Goal: Task Accomplishment & Management: Use online tool/utility

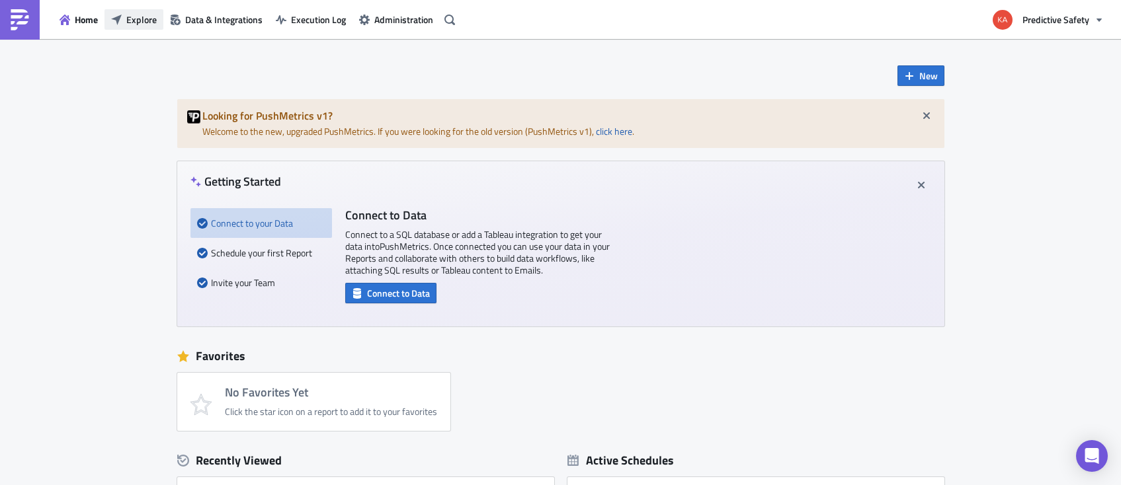
click at [142, 22] on span "Explore" at bounding box center [141, 20] width 30 height 14
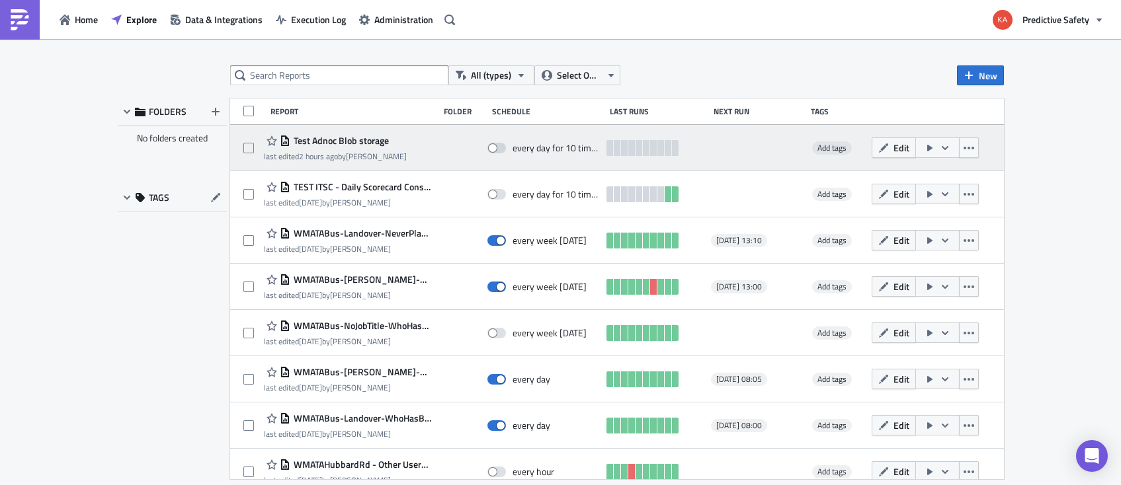
click at [343, 141] on span "Test Adnoc Blob storage" at bounding box center [339, 141] width 99 height 12
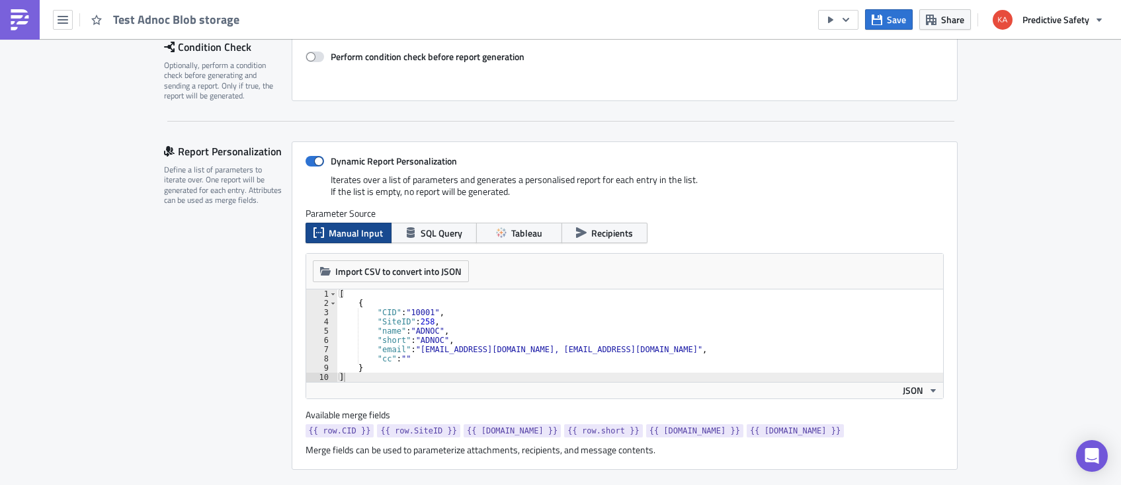
scroll to position [250, 0]
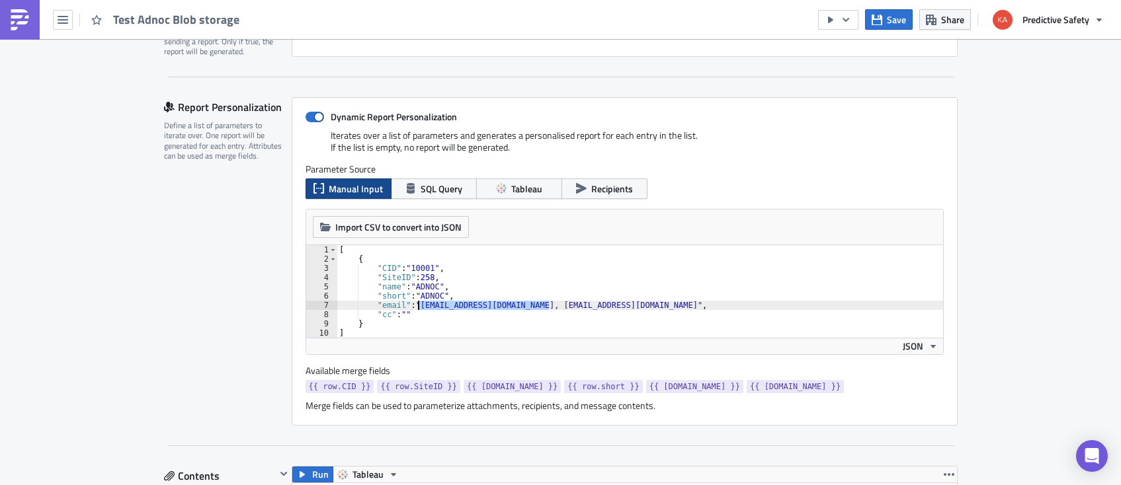
drag, startPoint x: 550, startPoint y: 306, endPoint x: 417, endPoint y: 306, distance: 133.6
click at [417, 306] on div "[ { "CID" : "10001" , "SiteID" : 258 , "name" : "ADNOC" , "short" : "ADNOC" , "…" at bounding box center [640, 300] width 606 height 111
type textarea ""email": "pushmetricsreports@predictivesafety.com","
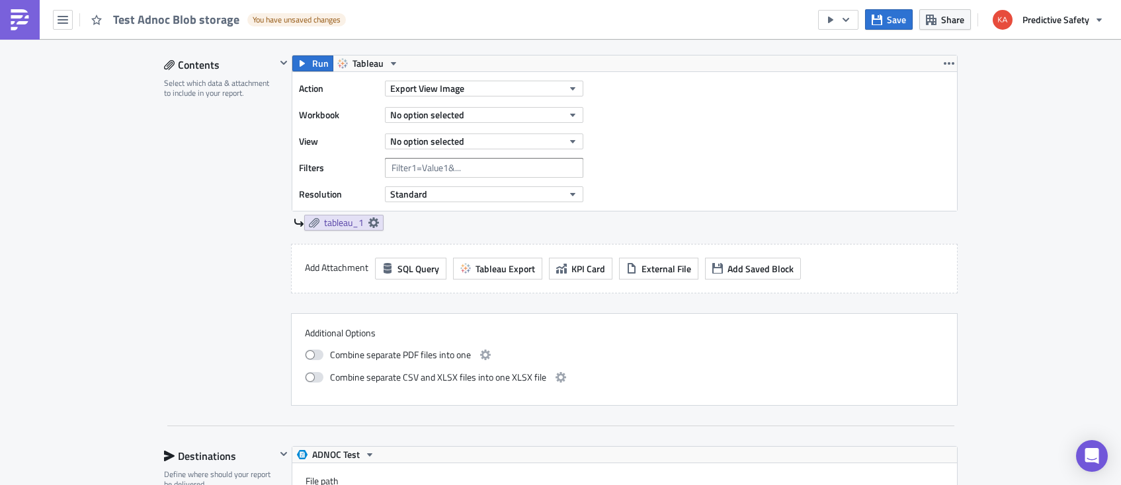
scroll to position [667, 0]
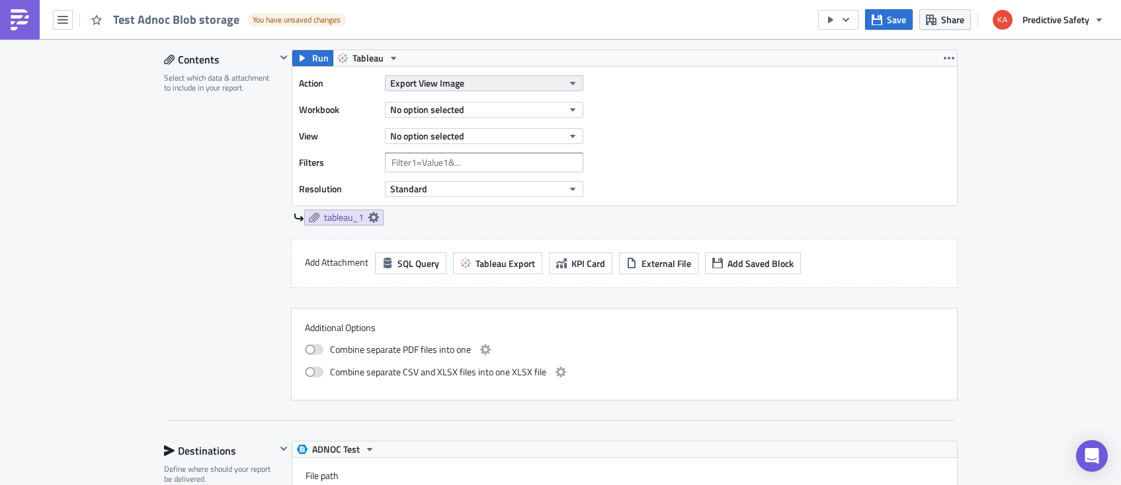
click at [578, 83] on button "Export View Image" at bounding box center [484, 83] width 198 height 16
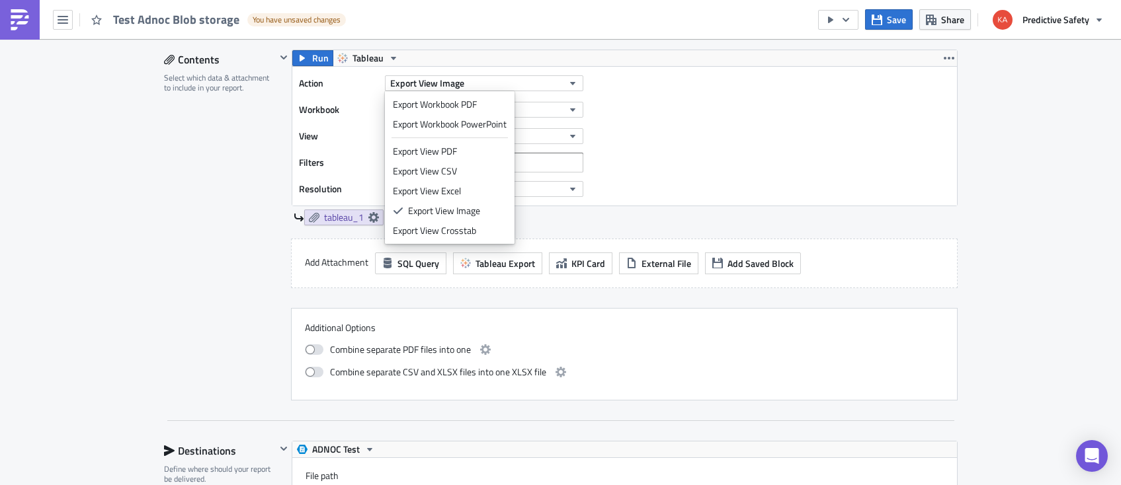
click at [686, 109] on div "Action Export View Image Workbook No option selected View No option selected Fi…" at bounding box center [624, 136] width 665 height 139
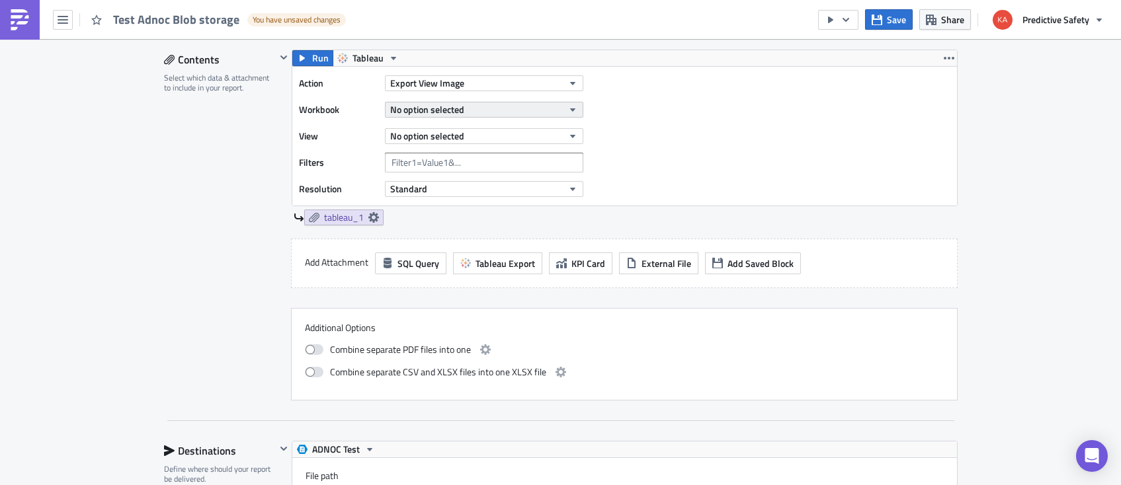
click at [573, 108] on icon "button" at bounding box center [571, 109] width 5 height 3
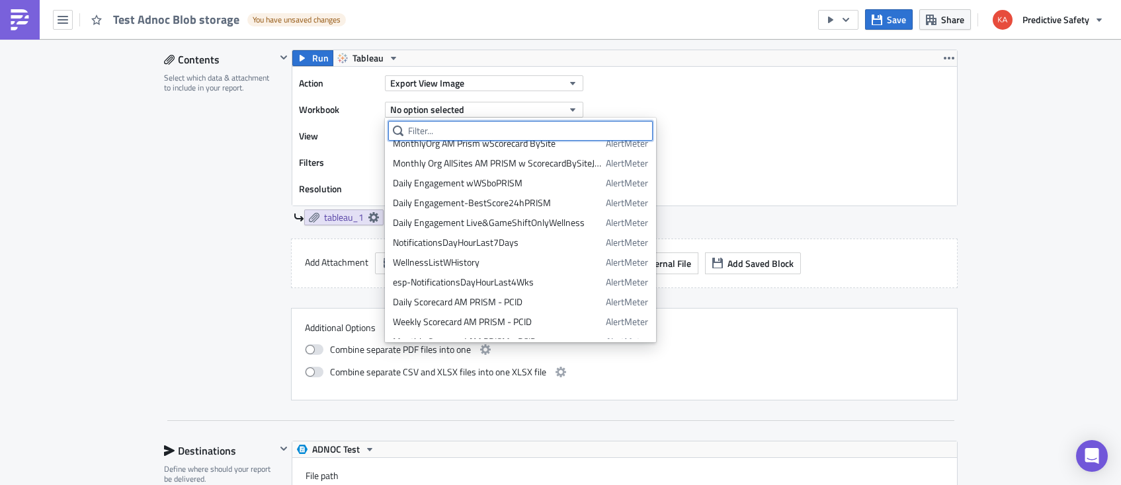
scroll to position [1705, 0]
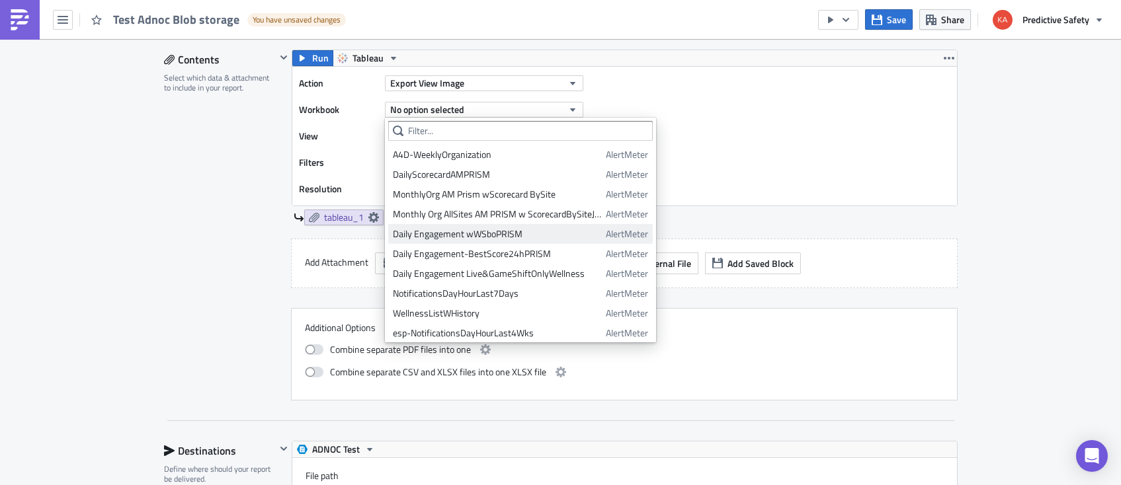
click at [415, 236] on div "Daily Engagement wWSboPRISM" at bounding box center [497, 233] width 208 height 13
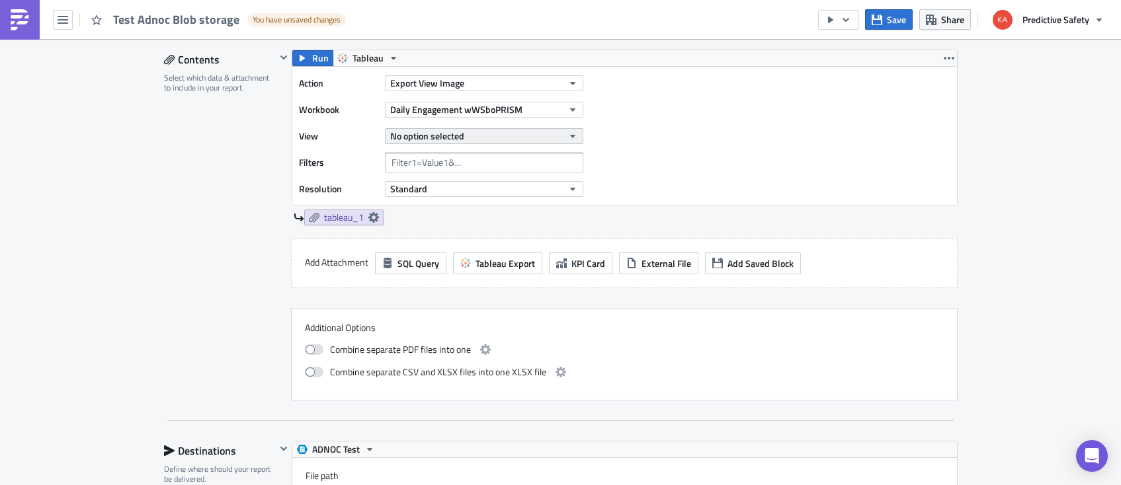
click at [572, 134] on icon "button" at bounding box center [572, 136] width 11 height 11
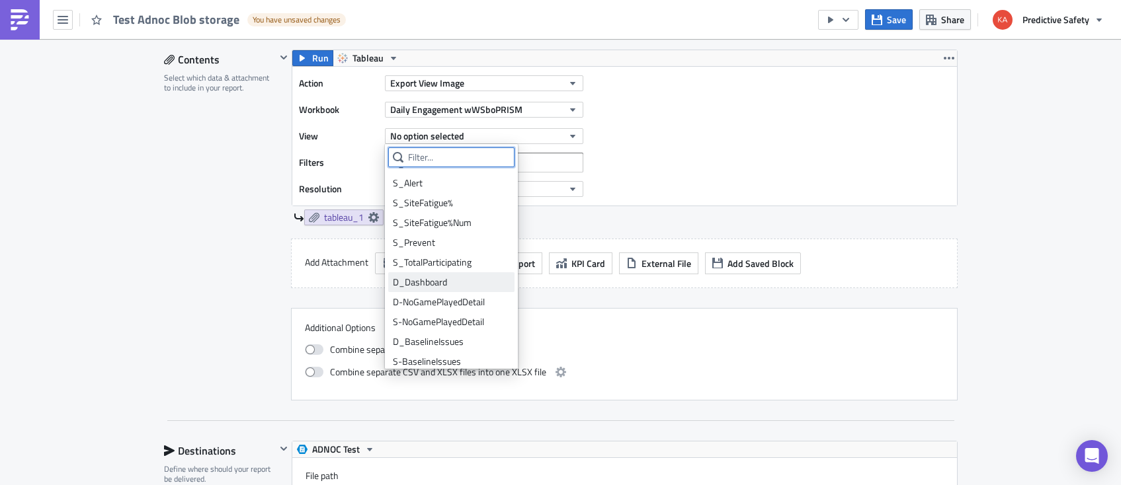
scroll to position [167, 0]
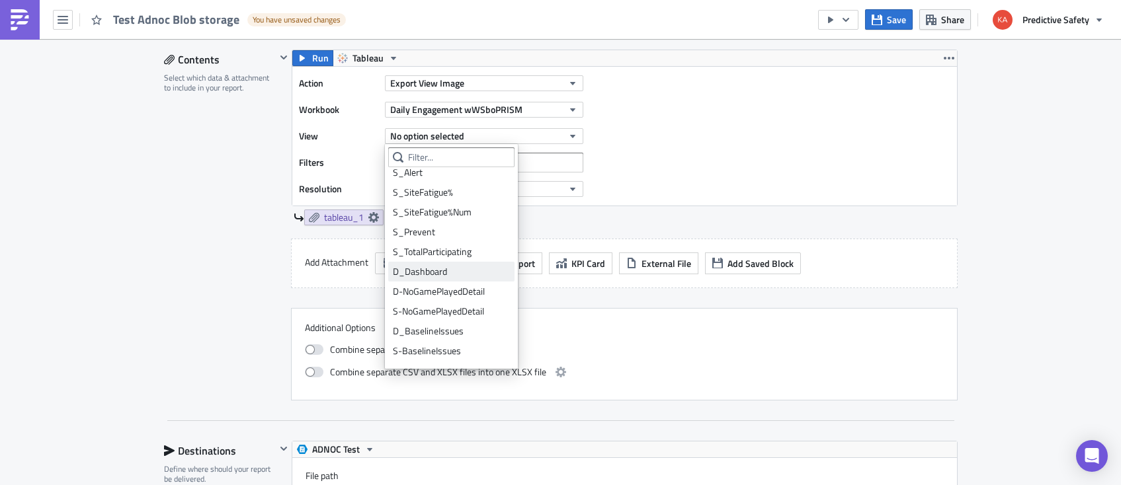
click at [432, 272] on div "D_Dashboard" at bounding box center [451, 271] width 117 height 13
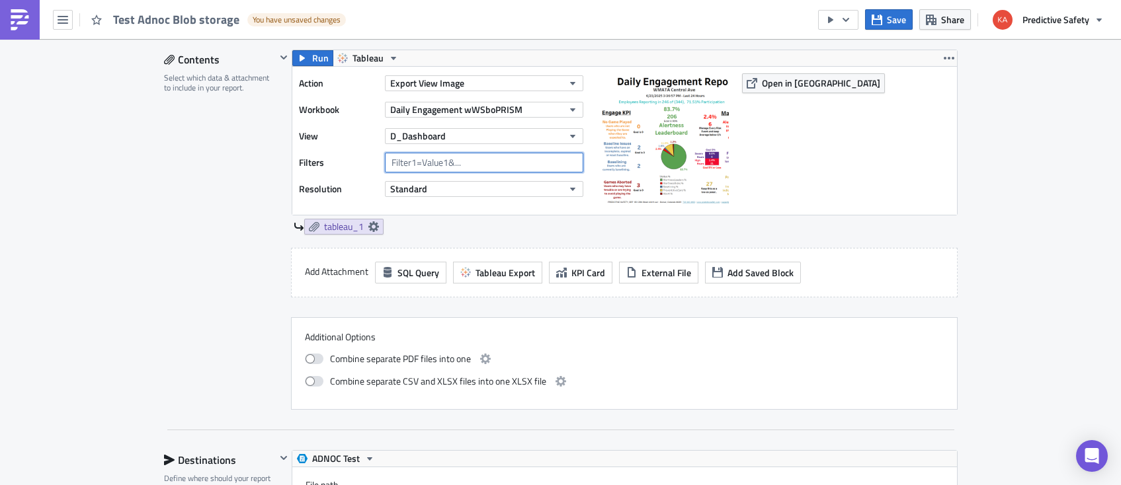
click at [467, 165] on input "text" at bounding box center [484, 163] width 198 height 20
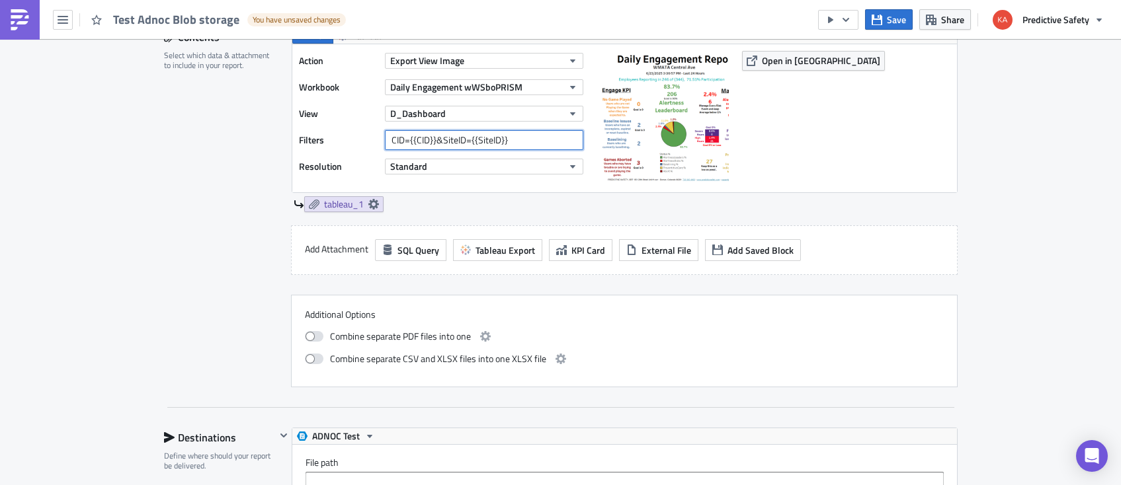
scroll to position [583, 0]
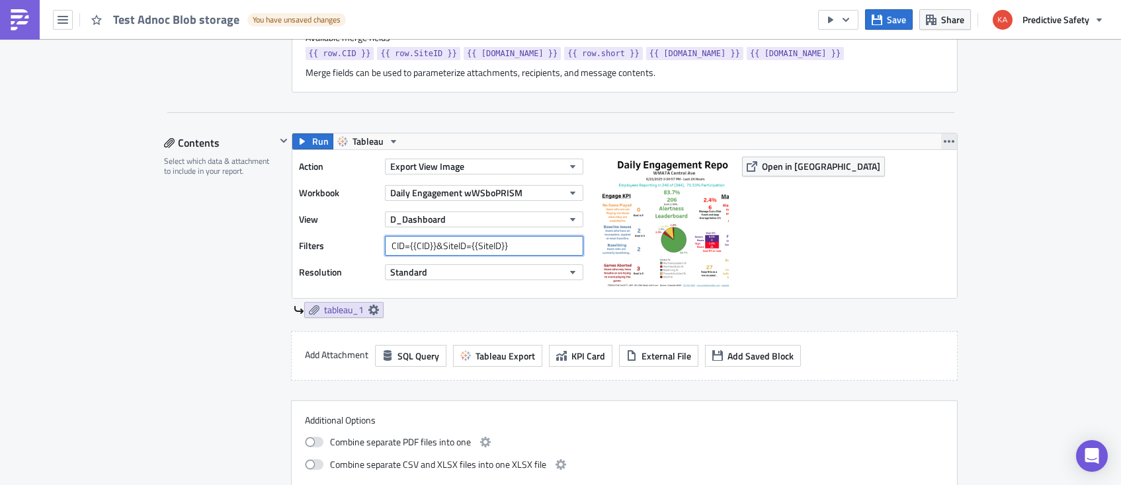
type input "CID={{CID}}&SiteID={{SiteID}}"
click at [952, 142] on icon "button" at bounding box center [949, 141] width 11 height 3
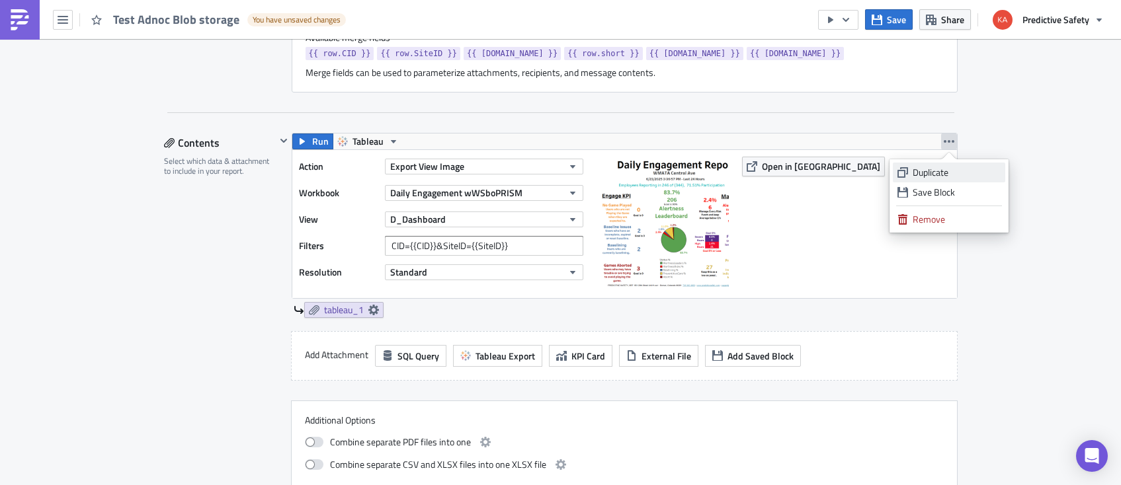
click at [940, 173] on div "Duplicate" at bounding box center [956, 172] width 88 height 13
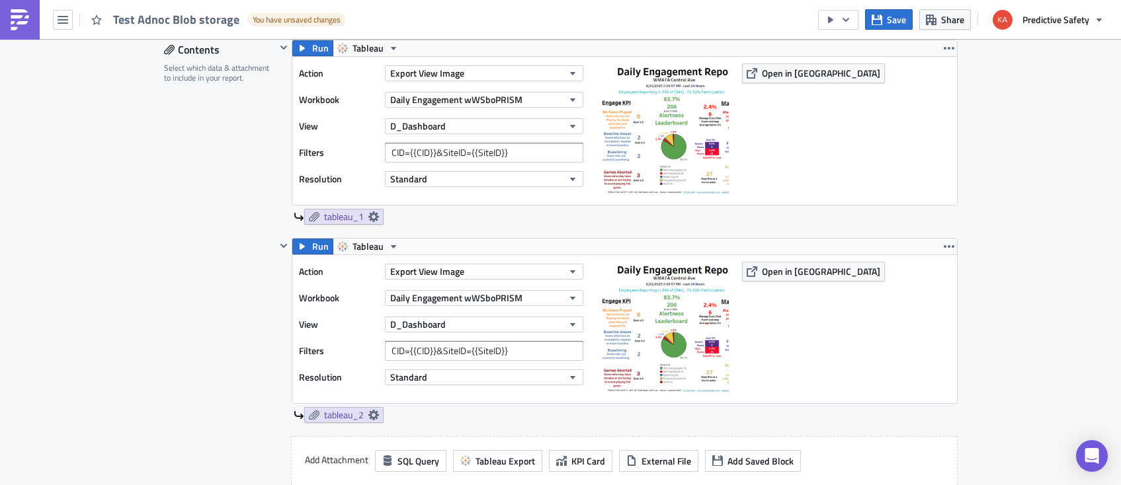
scroll to position [750, 0]
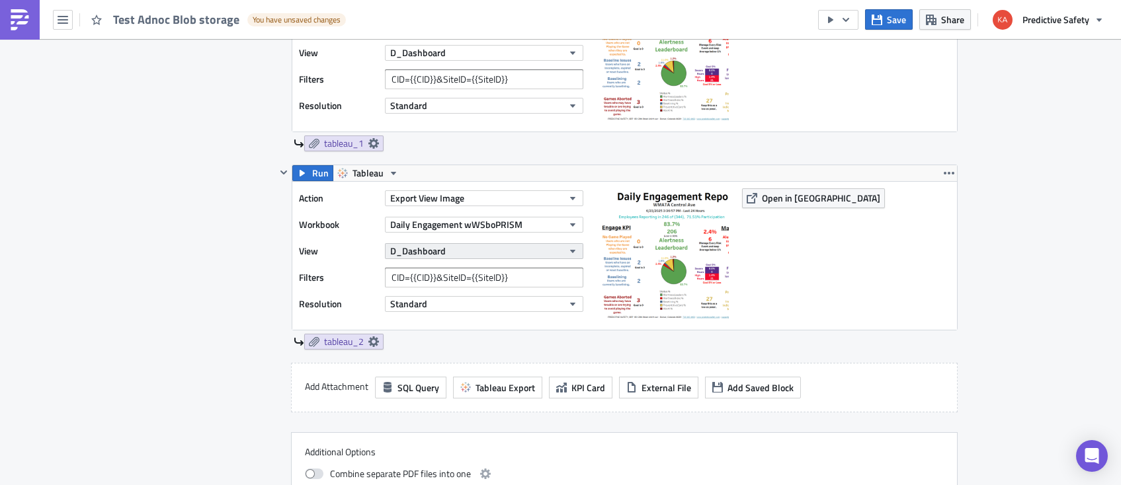
click at [571, 250] on icon "button" at bounding box center [571, 251] width 5 height 3
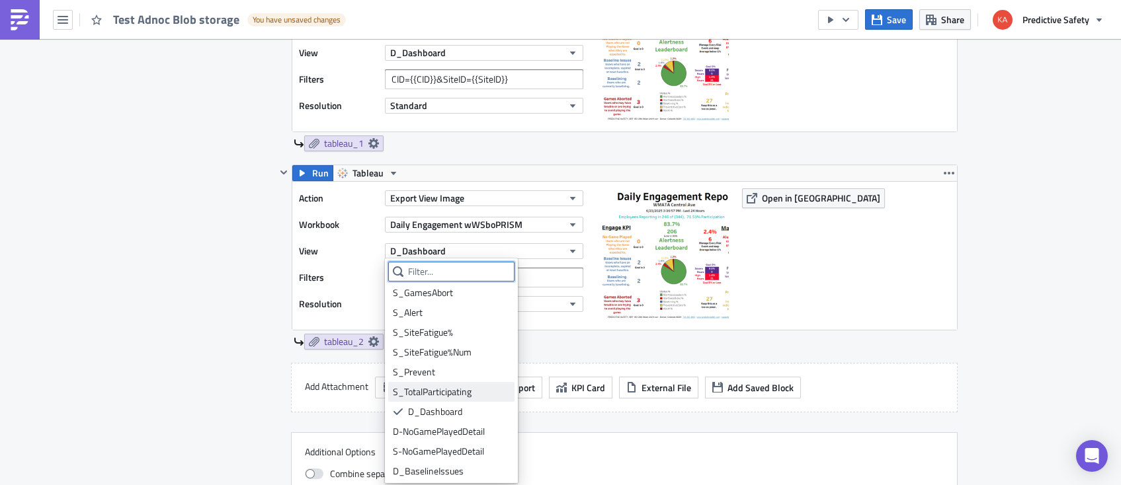
scroll to position [186, 0]
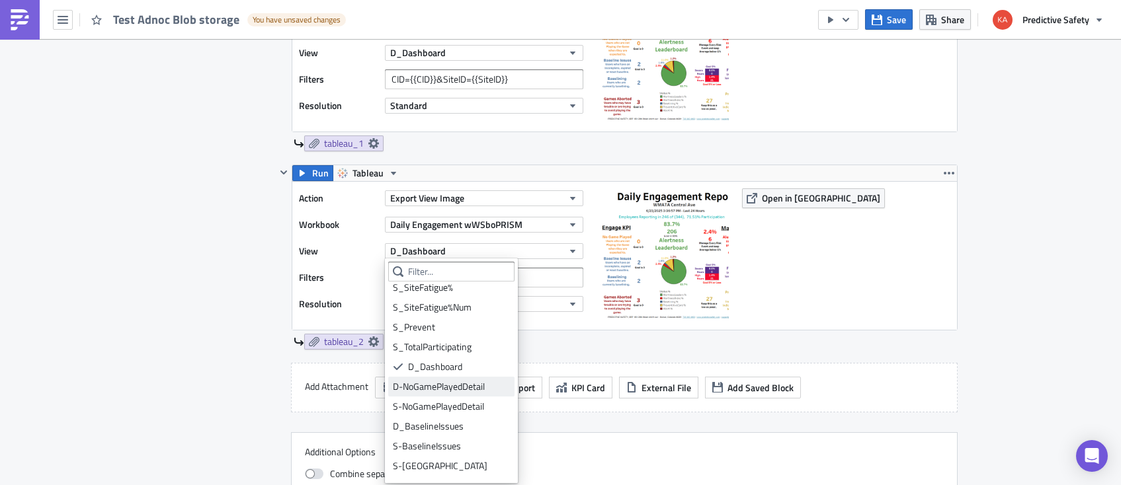
click at [447, 389] on div "D-NoGamePlayedDetail" at bounding box center [451, 386] width 117 height 13
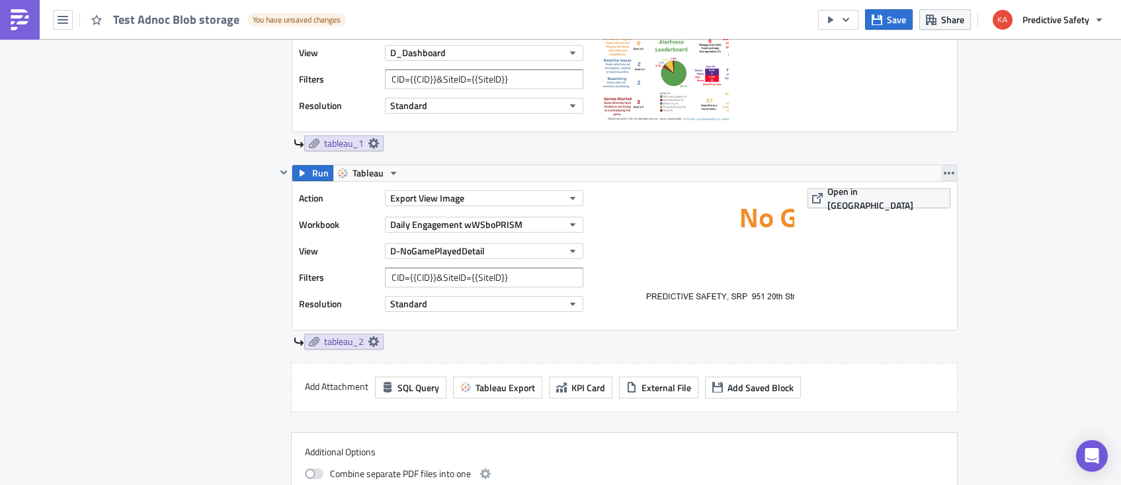
click at [949, 171] on icon "button" at bounding box center [949, 173] width 11 height 11
click at [934, 204] on div "Duplicate" at bounding box center [956, 203] width 88 height 13
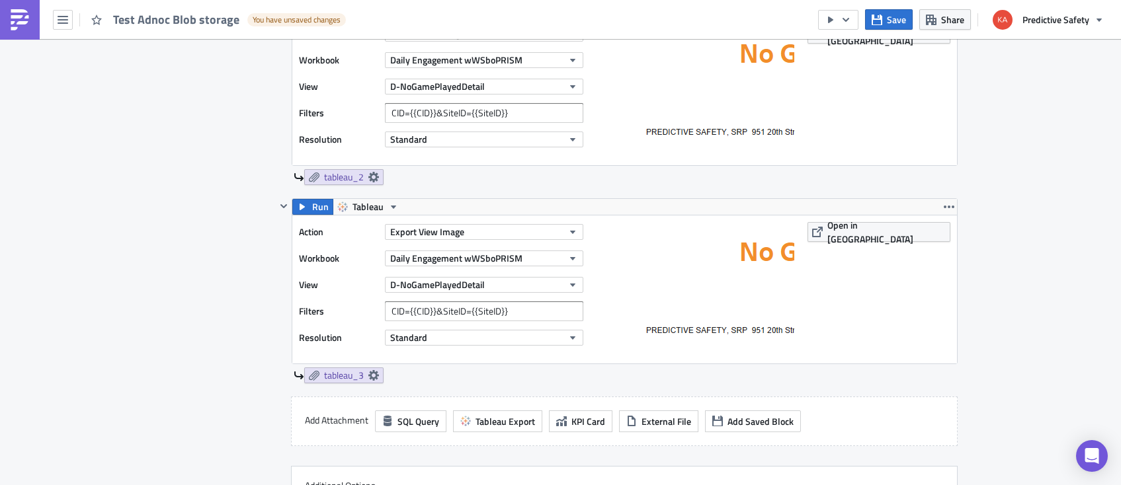
scroll to position [916, 0]
click at [575, 283] on icon "button" at bounding box center [572, 283] width 11 height 11
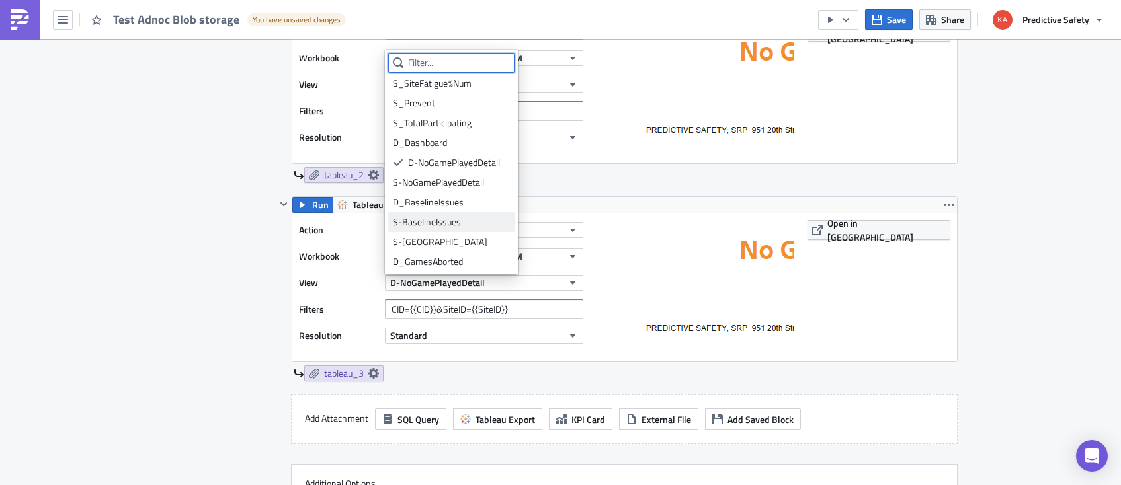
scroll to position [206, 0]
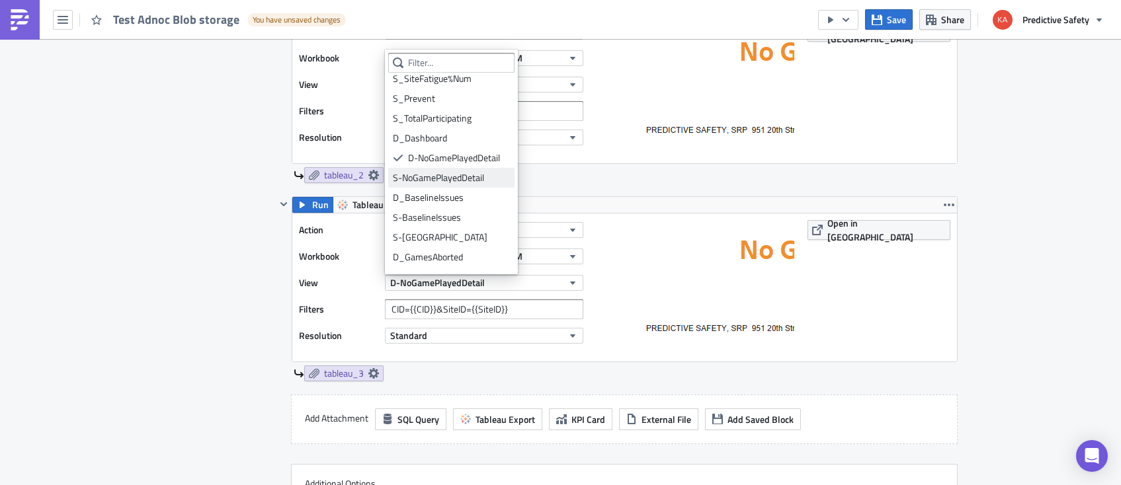
click at [432, 175] on div "S-NoGamePlayedDetail" at bounding box center [451, 177] width 117 height 13
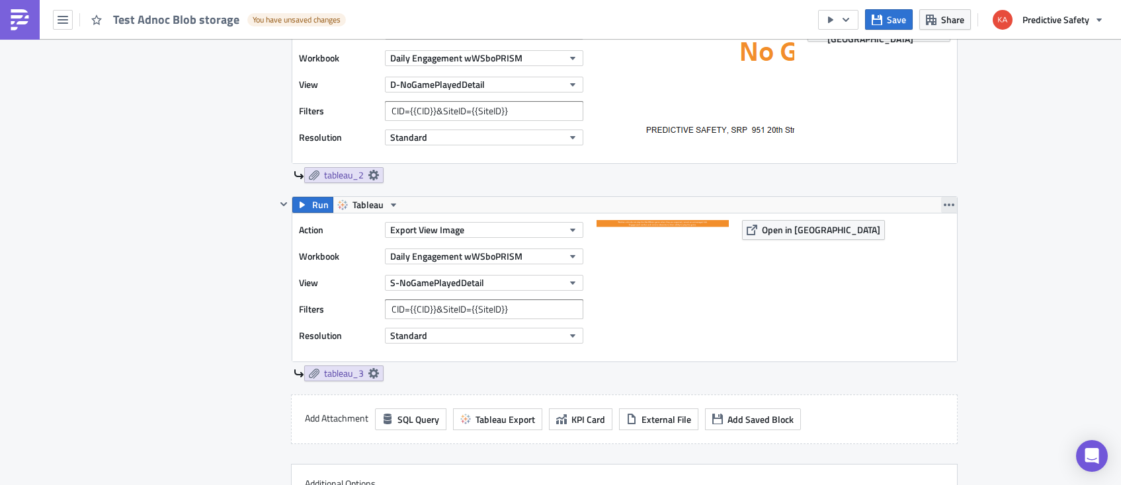
click at [952, 202] on icon "button" at bounding box center [949, 205] width 11 height 11
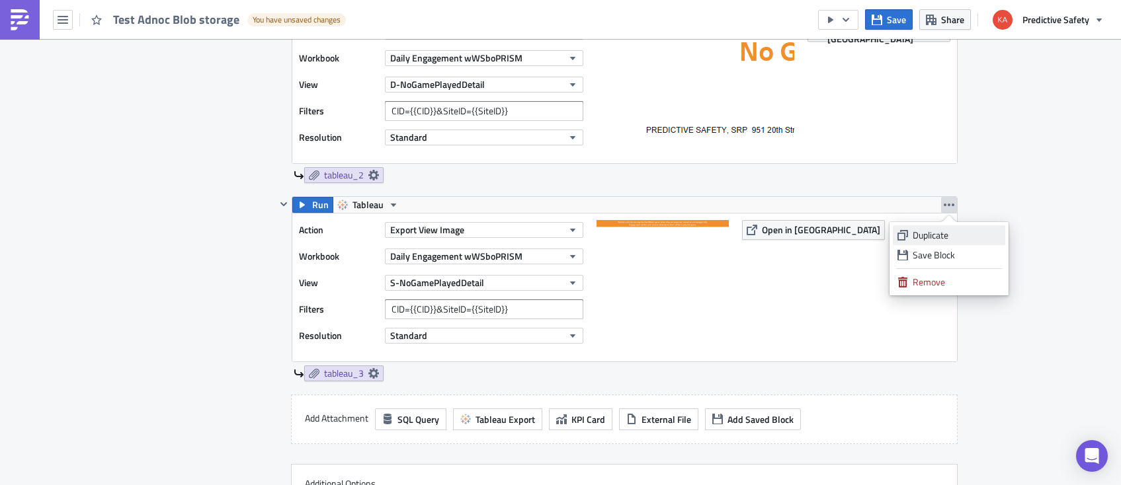
click at [944, 235] on div "Duplicate" at bounding box center [956, 235] width 88 height 13
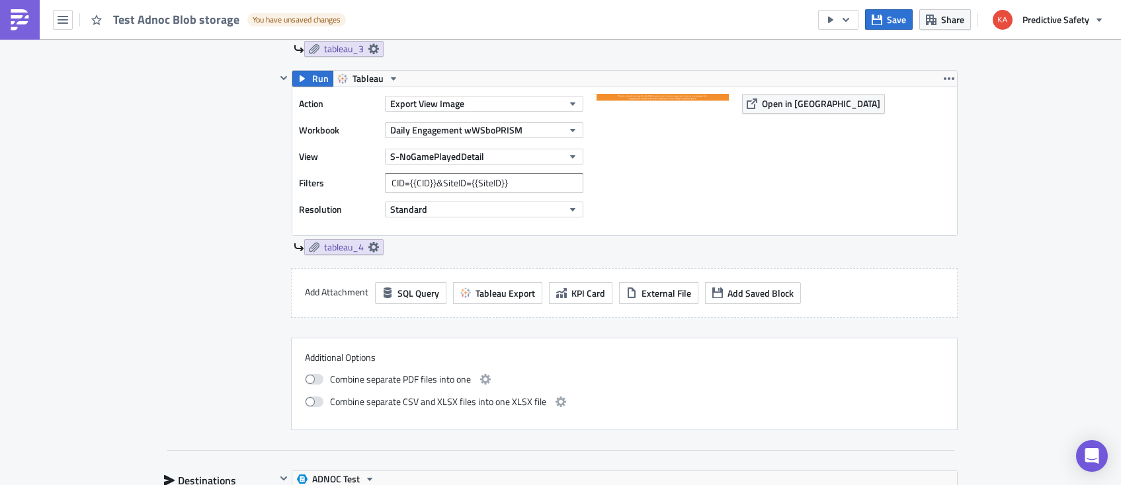
scroll to position [1250, 0]
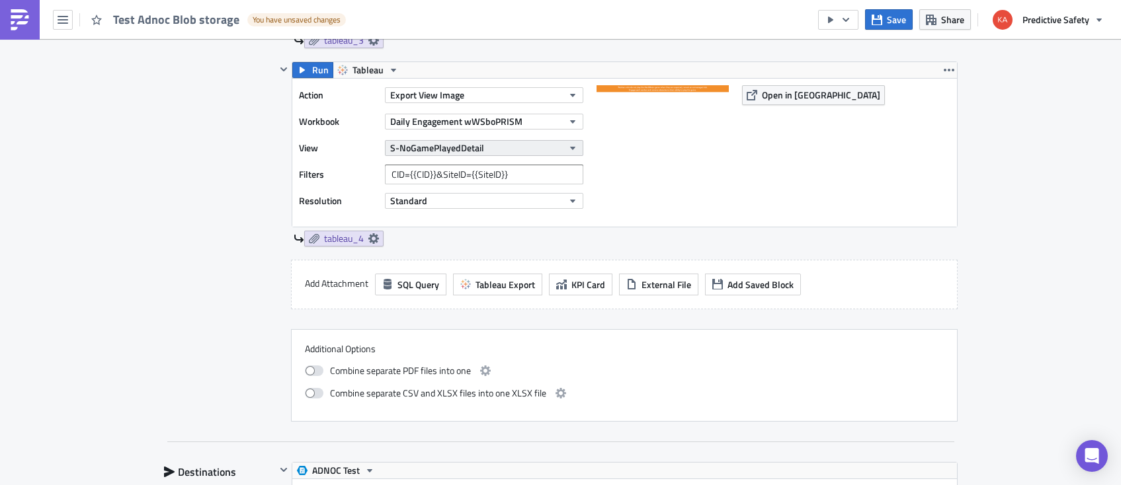
click at [573, 149] on icon "button" at bounding box center [572, 148] width 11 height 11
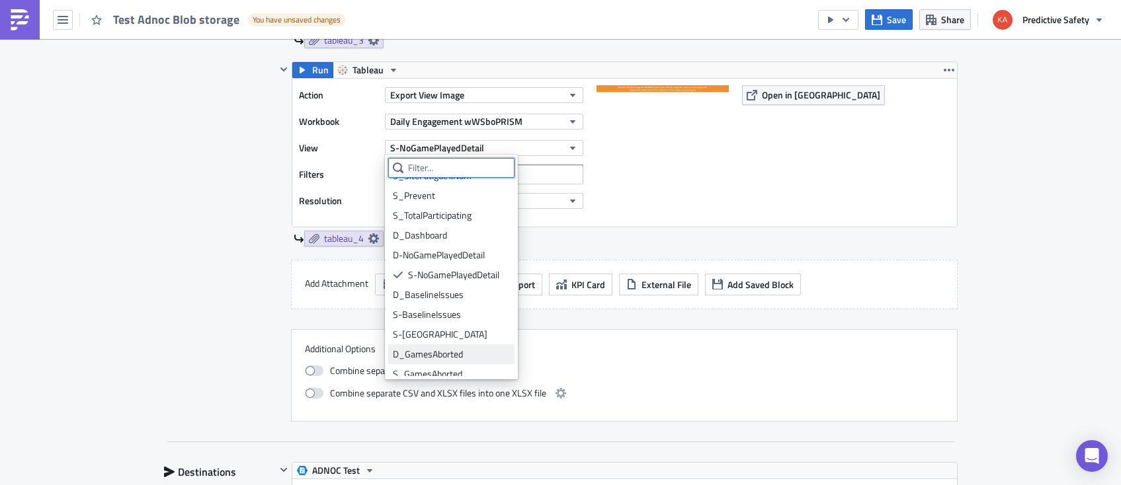
scroll to position [225, 0]
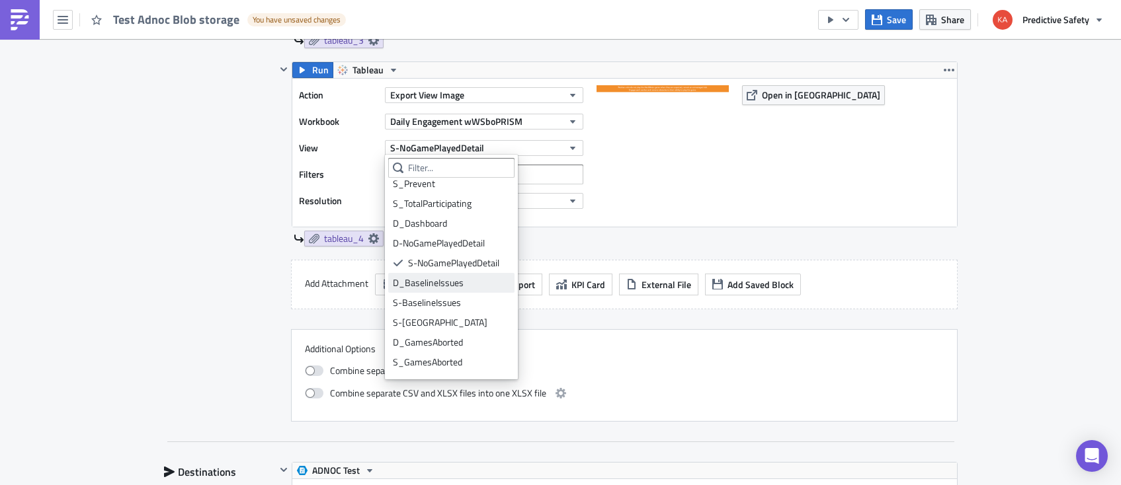
click at [446, 285] on div "D_BaselineIssues" at bounding box center [451, 282] width 117 height 13
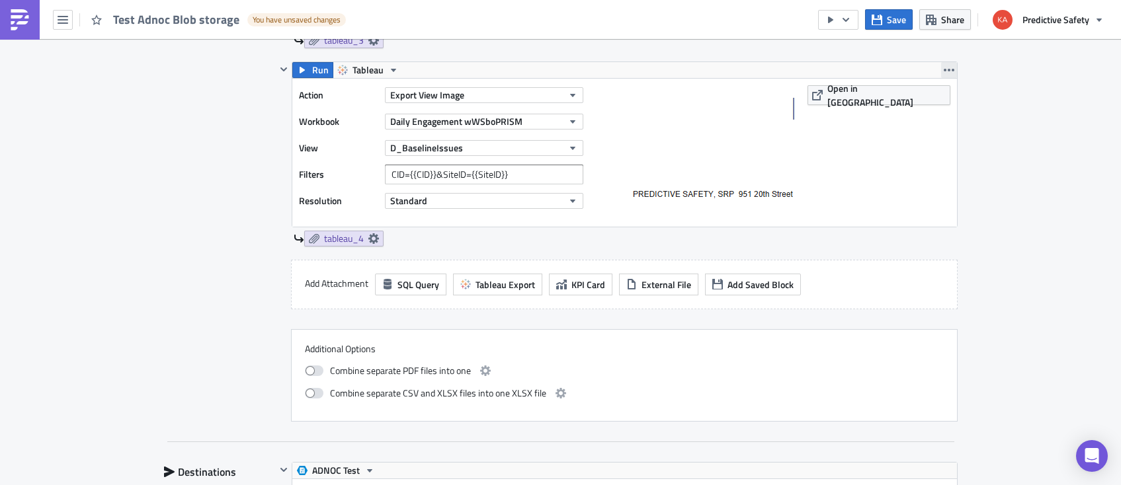
click at [951, 72] on icon "button" at bounding box center [949, 70] width 11 height 11
click at [937, 101] on div "Duplicate" at bounding box center [956, 99] width 88 height 13
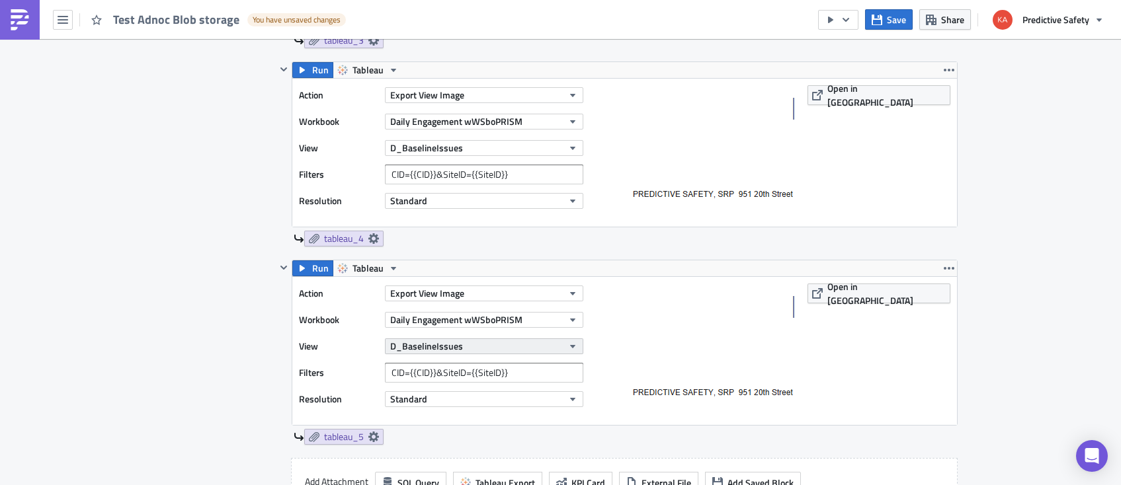
click at [573, 345] on icon "button" at bounding box center [571, 346] width 5 height 3
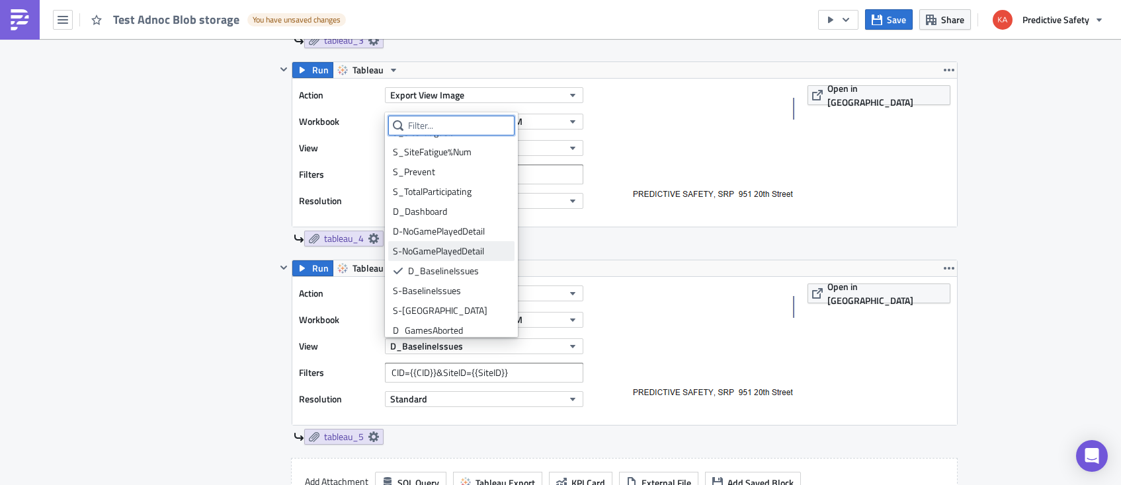
scroll to position [245, 0]
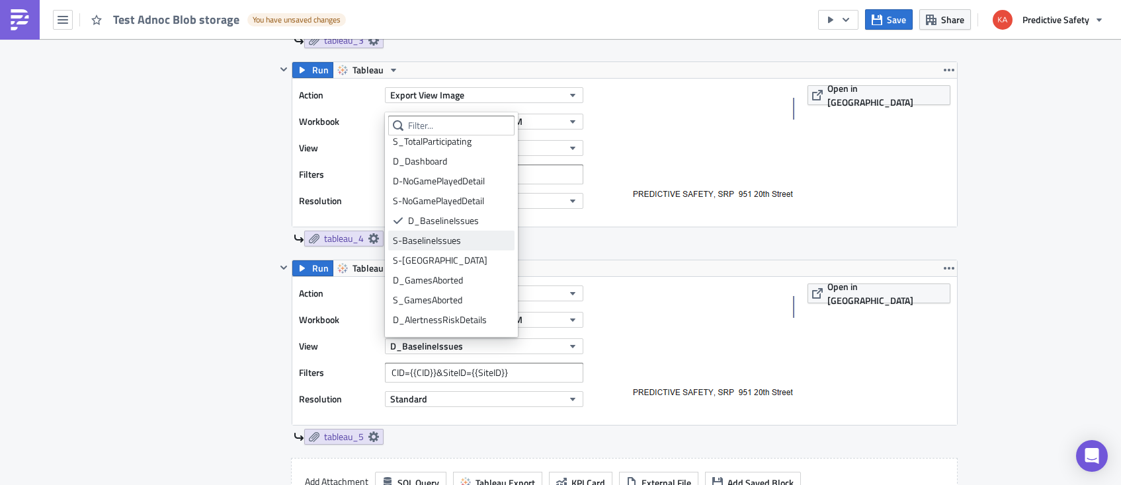
click at [476, 240] on div "S-BaselineIssues" at bounding box center [451, 240] width 117 height 13
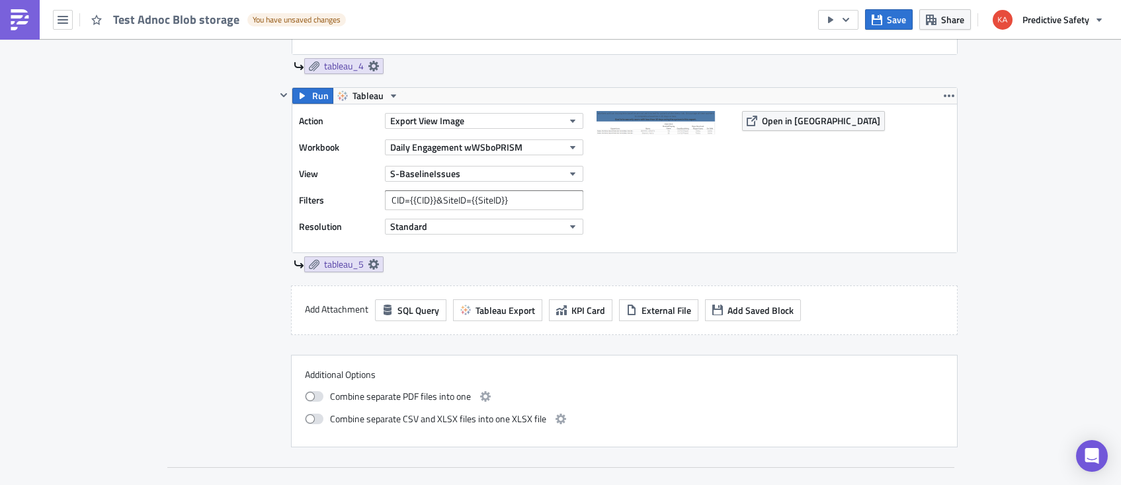
scroll to position [1416, 0]
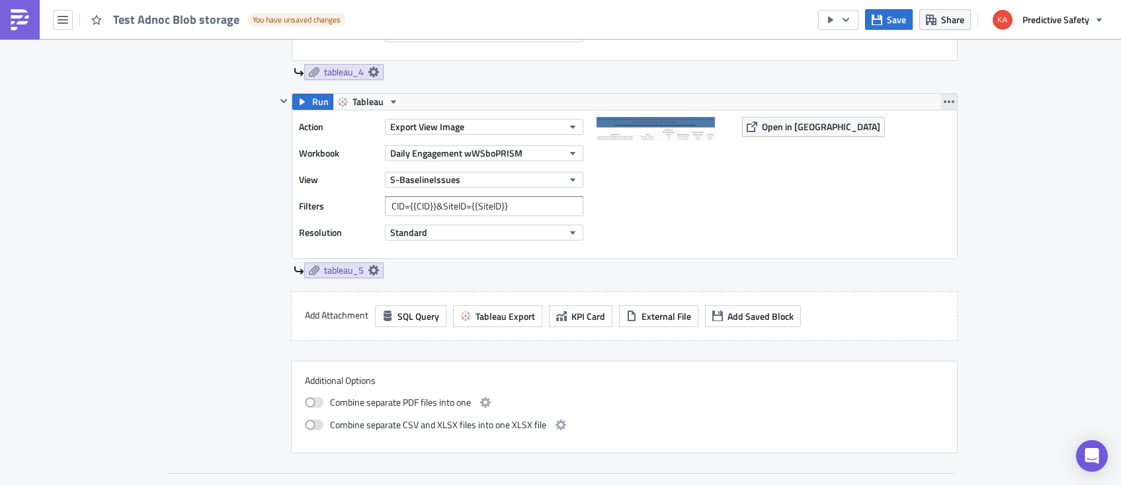
click at [948, 99] on icon "button" at bounding box center [949, 102] width 11 height 11
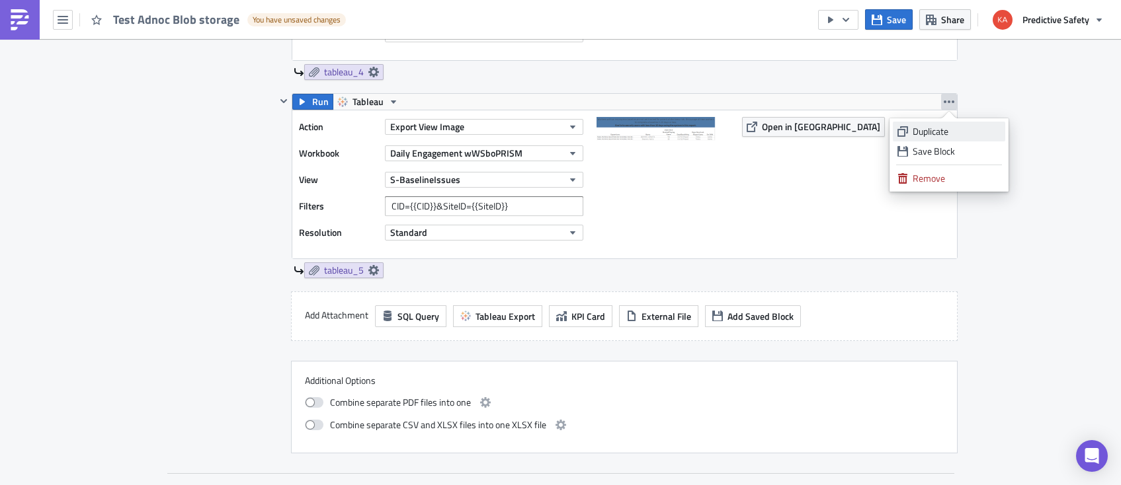
click at [945, 131] on div "Duplicate" at bounding box center [956, 131] width 88 height 13
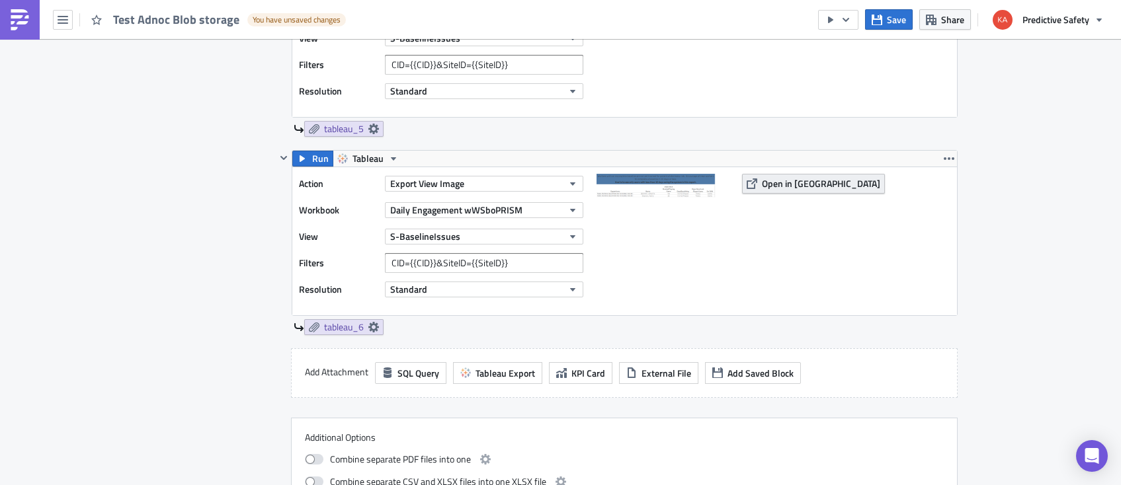
scroll to position [1583, 0]
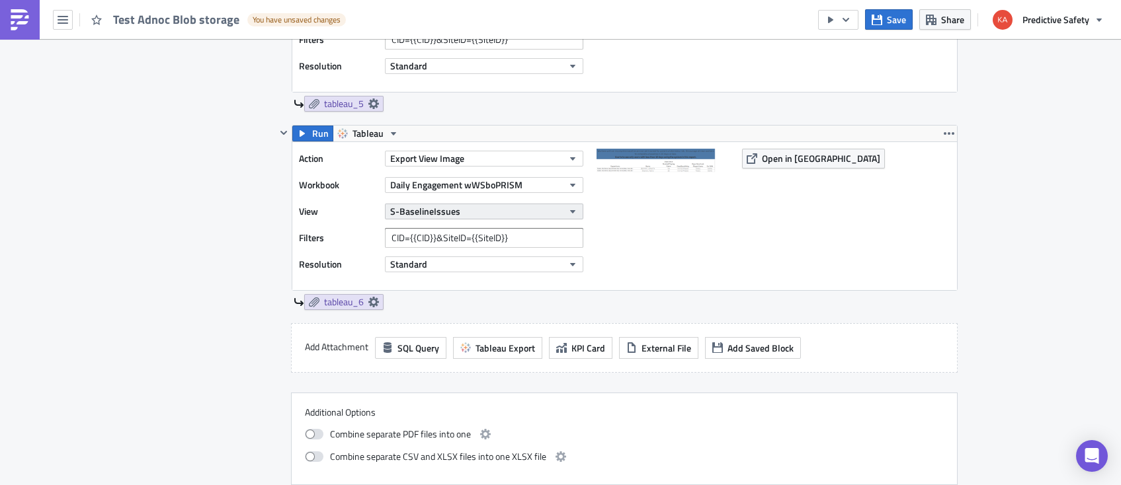
click at [571, 208] on icon "button" at bounding box center [572, 211] width 11 height 11
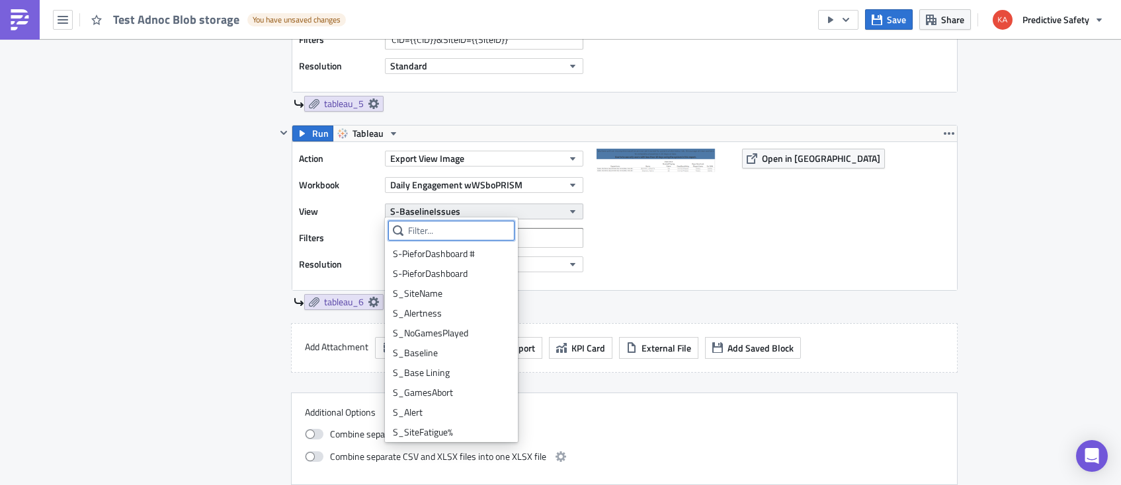
scroll to position [182, 0]
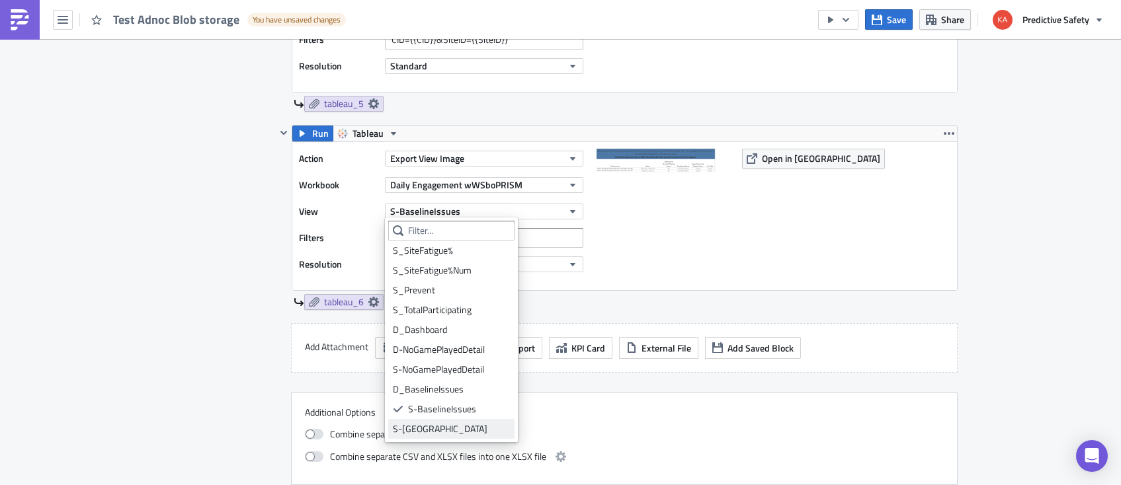
click at [417, 430] on div "S-Baselining" at bounding box center [451, 429] width 117 height 13
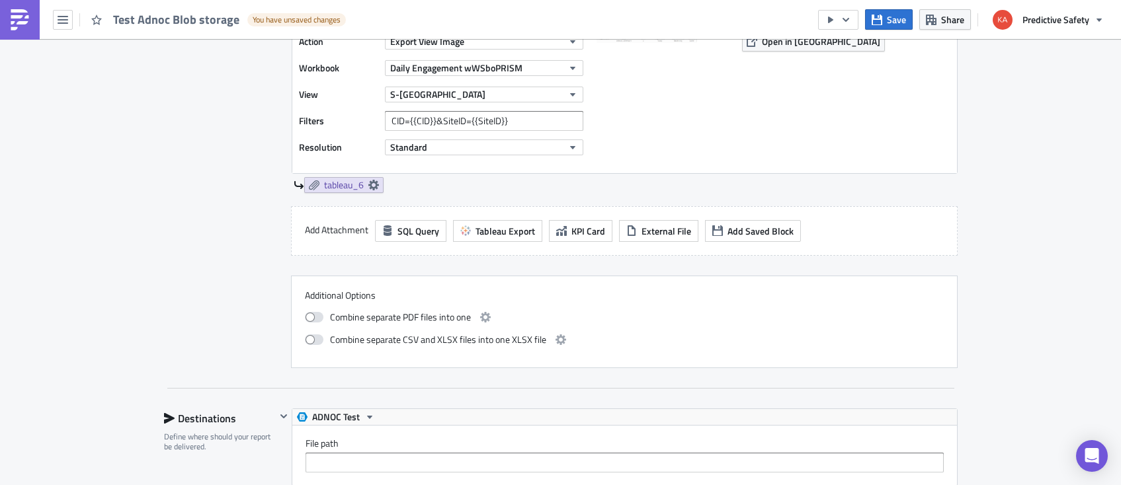
scroll to position [1583, 0]
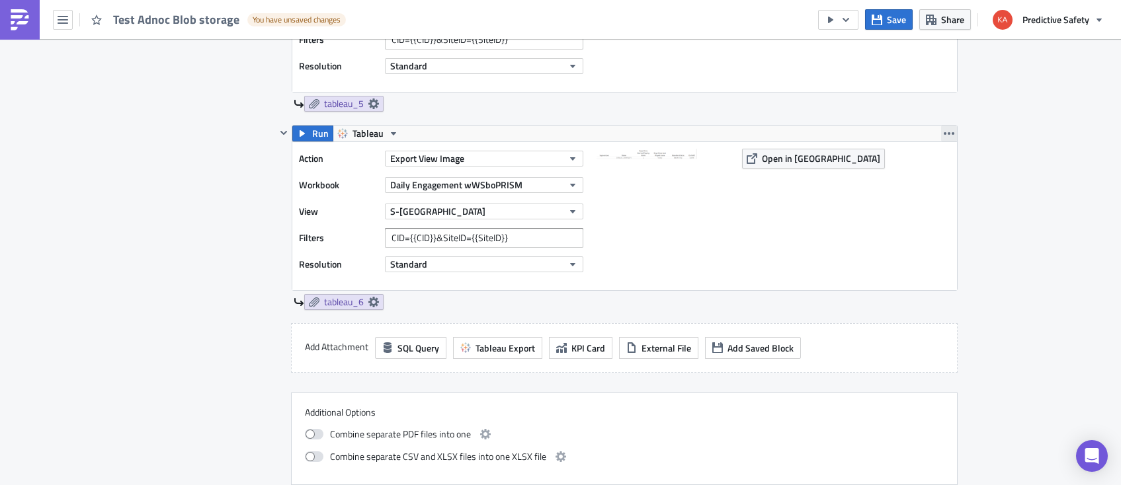
click at [950, 133] on icon "button" at bounding box center [949, 133] width 11 height 11
click at [940, 160] on div "Duplicate" at bounding box center [956, 162] width 88 height 13
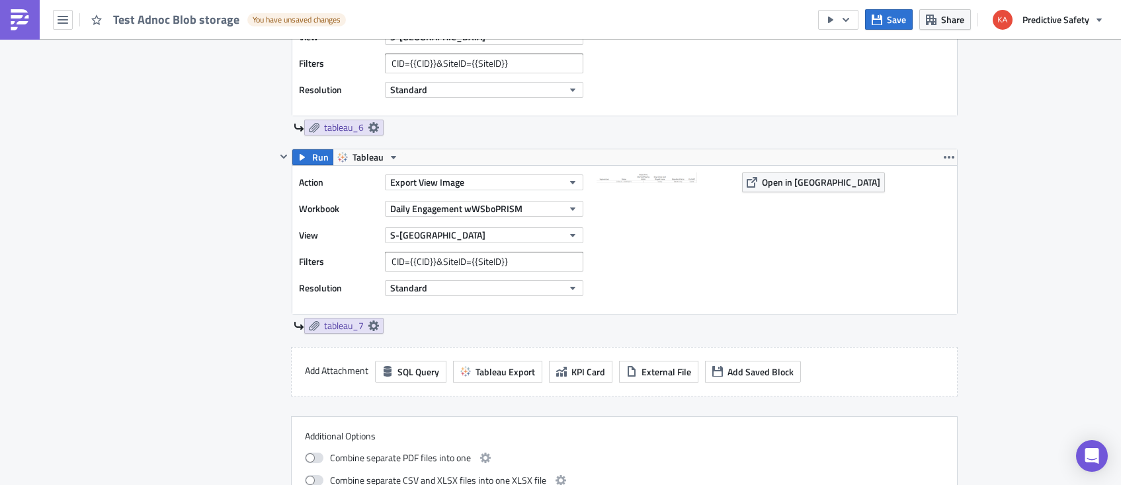
scroll to position [1750, 0]
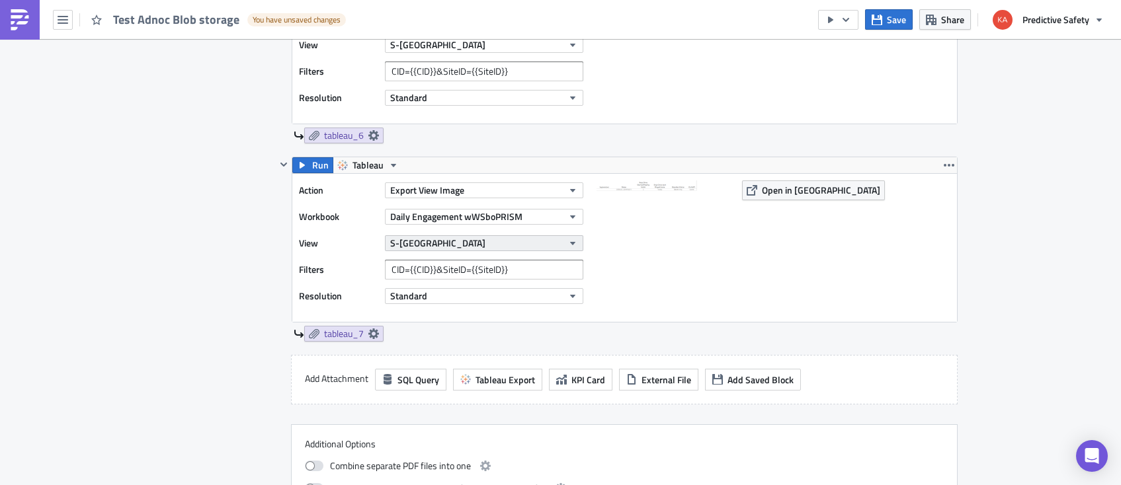
click at [572, 242] on icon "button" at bounding box center [571, 243] width 5 height 3
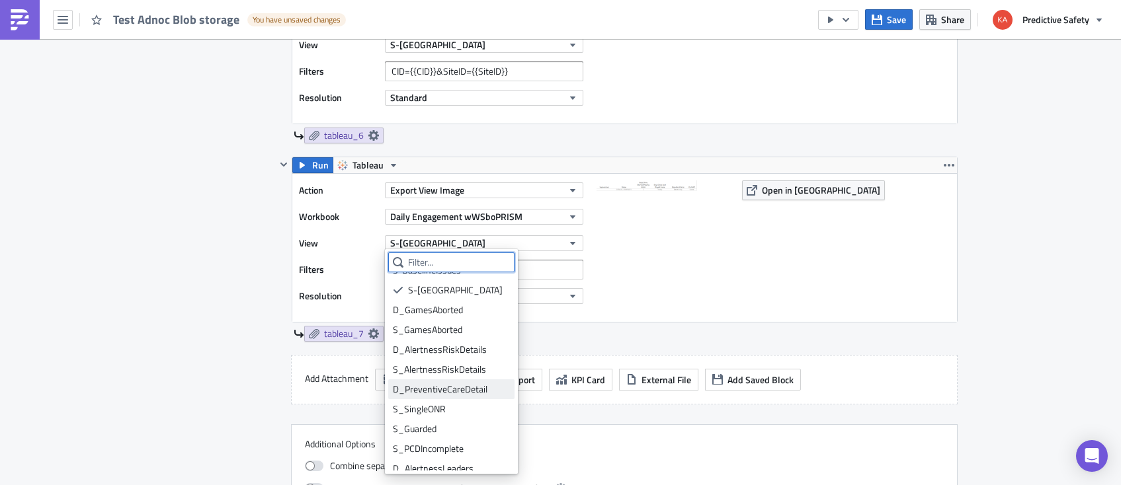
scroll to position [368, 0]
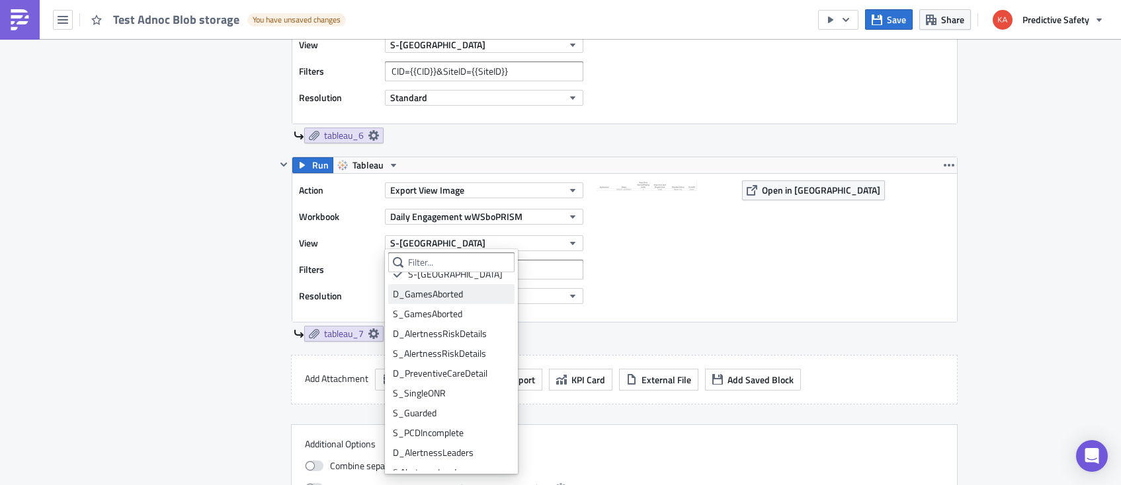
click at [422, 294] on div "D_GamesAborted" at bounding box center [451, 294] width 117 height 13
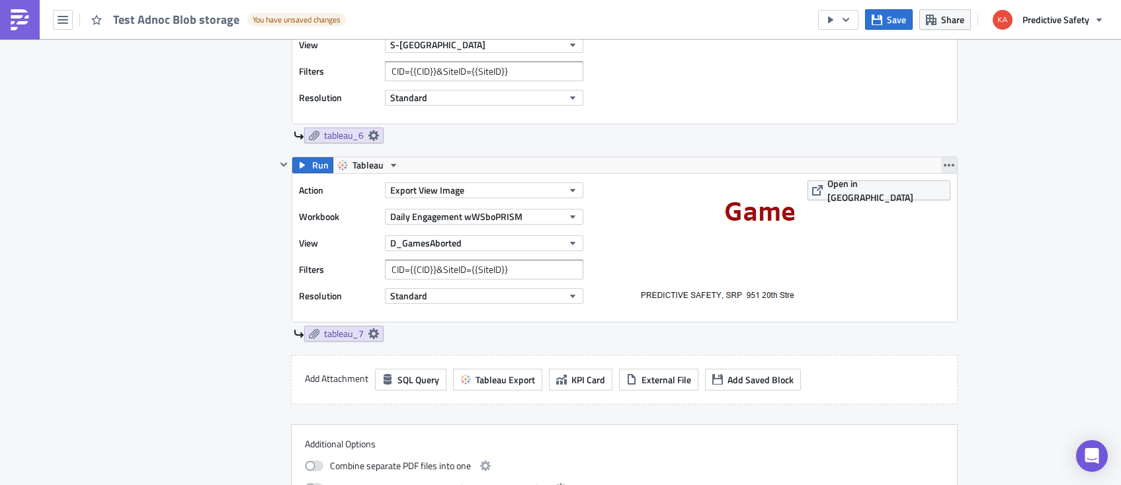
click at [952, 162] on icon "button" at bounding box center [949, 165] width 11 height 11
click at [951, 194] on div "Duplicate" at bounding box center [956, 194] width 88 height 13
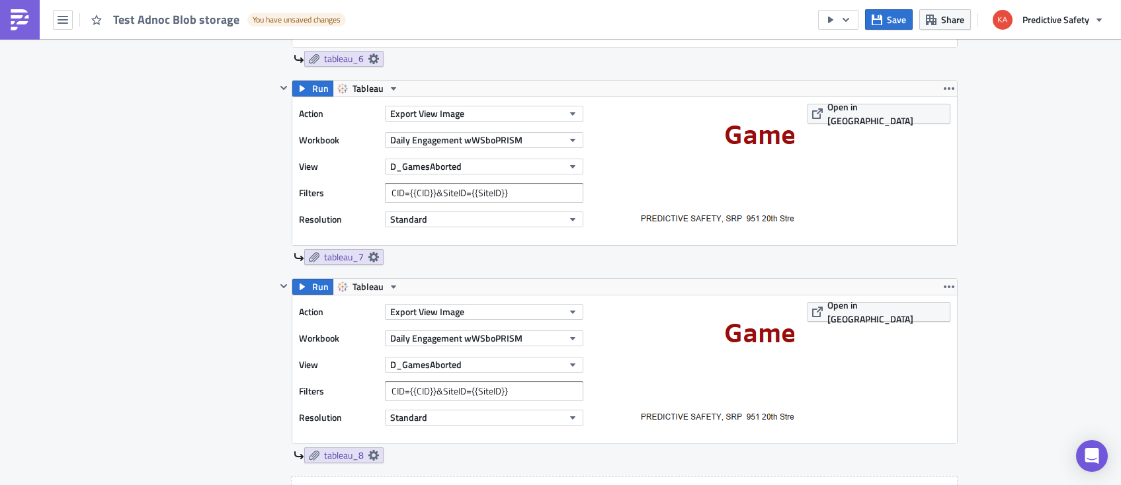
scroll to position [1833, 0]
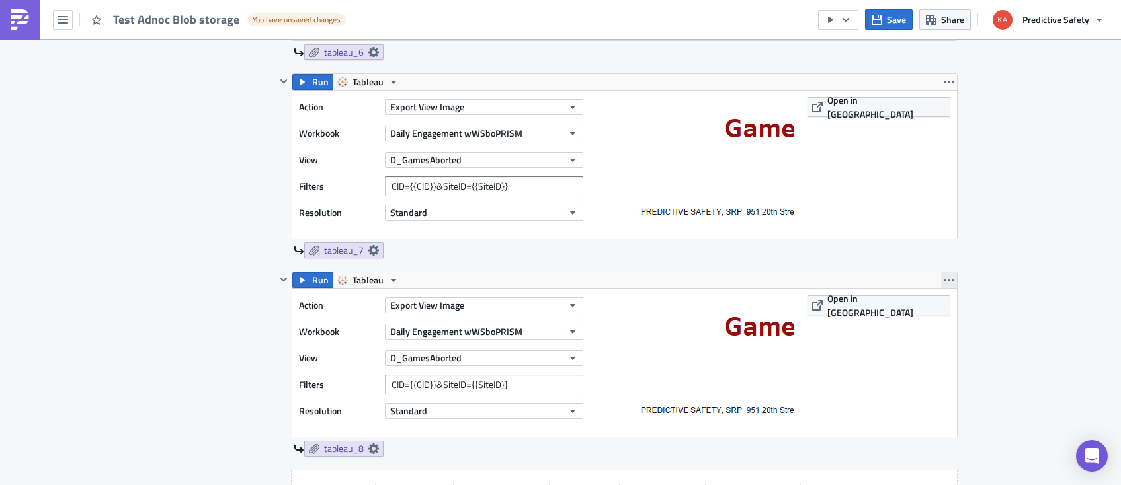
click at [948, 275] on icon "button" at bounding box center [949, 280] width 11 height 11
click at [571, 353] on icon "button" at bounding box center [572, 358] width 11 height 11
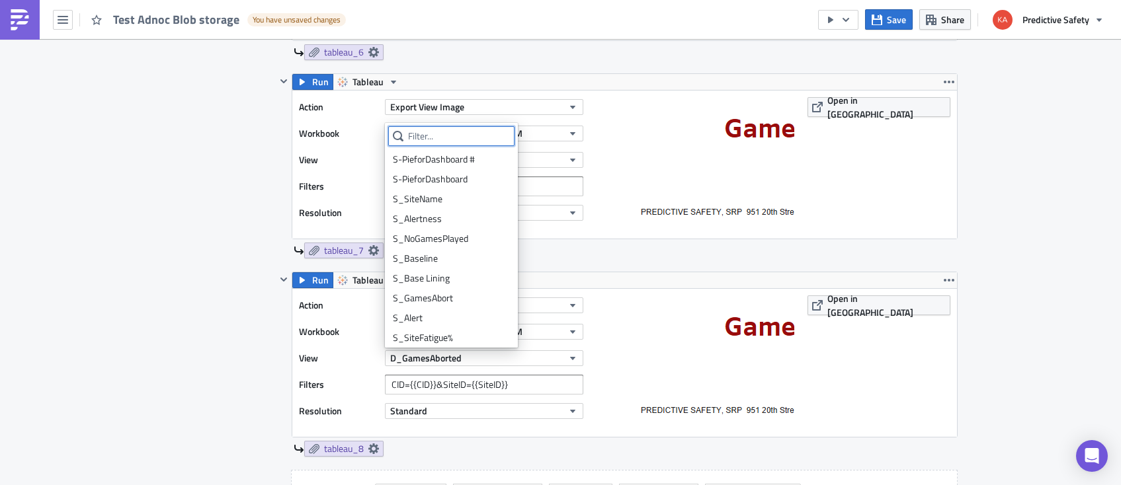
scroll to position [222, 0]
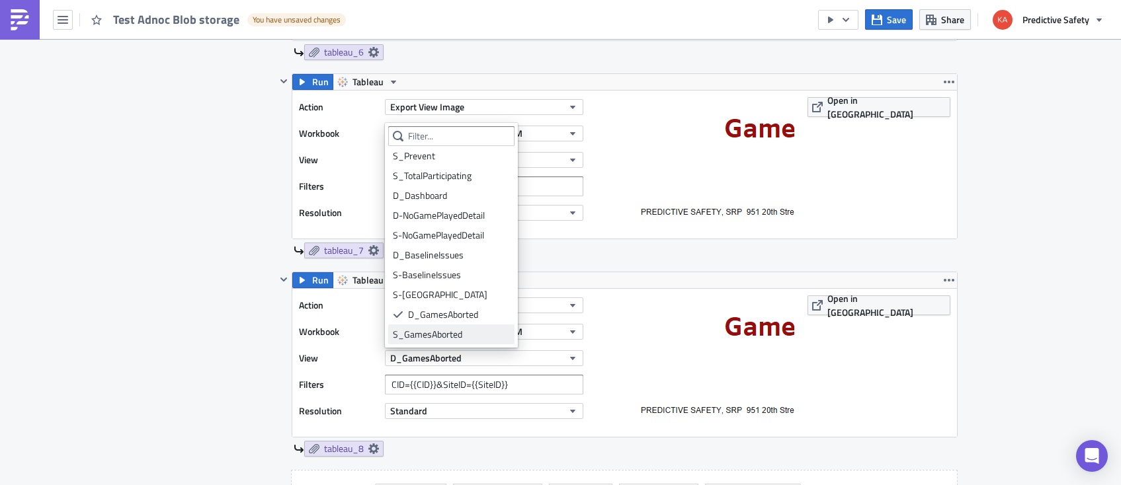
click at [447, 333] on div "S_GamesAborted" at bounding box center [451, 334] width 117 height 13
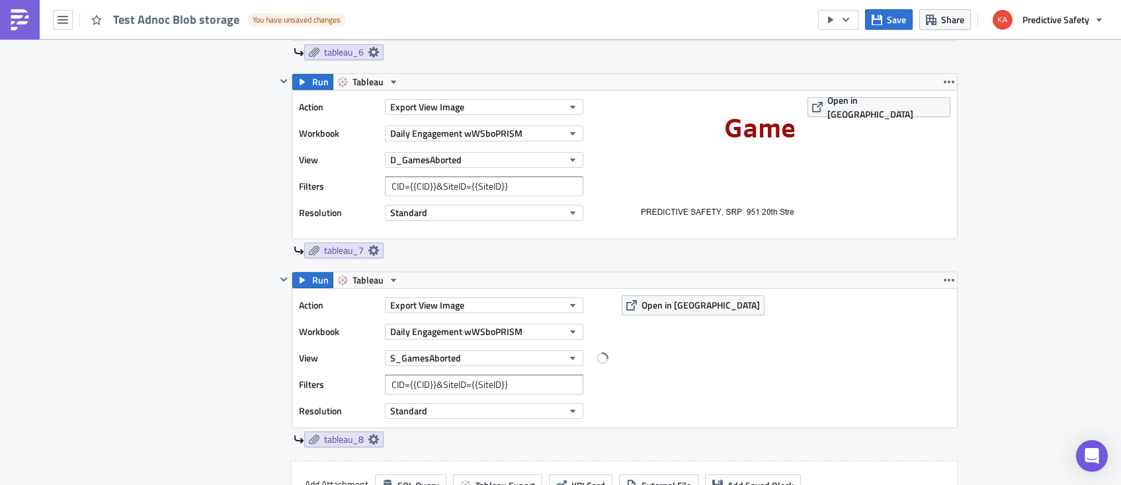
scroll to position [241, 0]
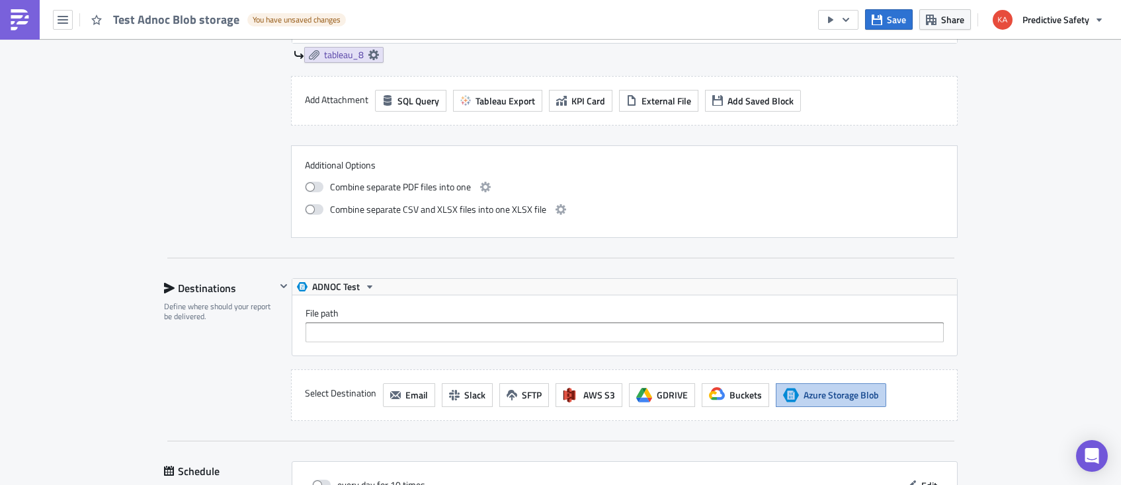
scroll to position [2249, 0]
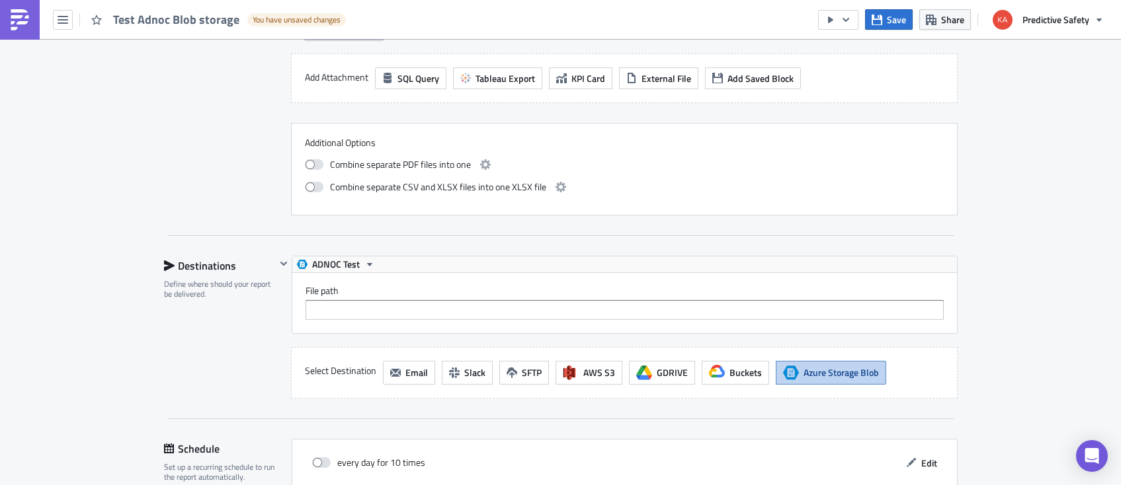
click at [847, 370] on span "Azure Storage Blob" at bounding box center [840, 373] width 75 height 14
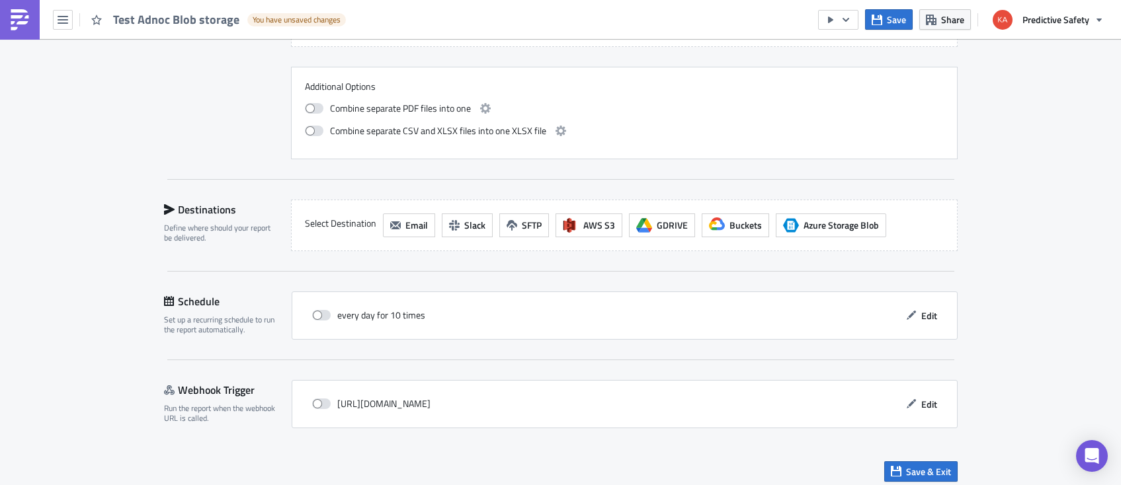
scroll to position [2311, 0]
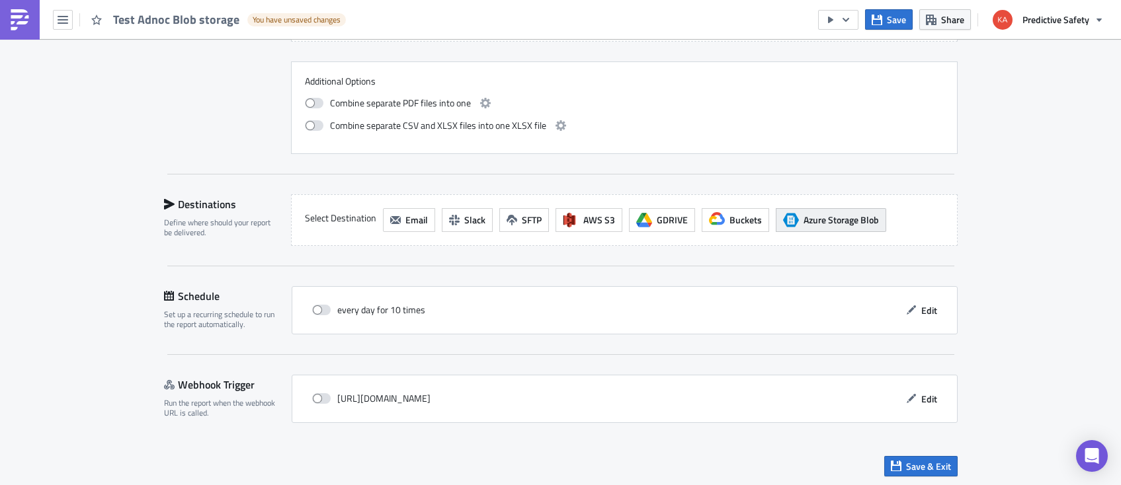
click at [832, 219] on span "Azure Storage Blob" at bounding box center [840, 220] width 75 height 14
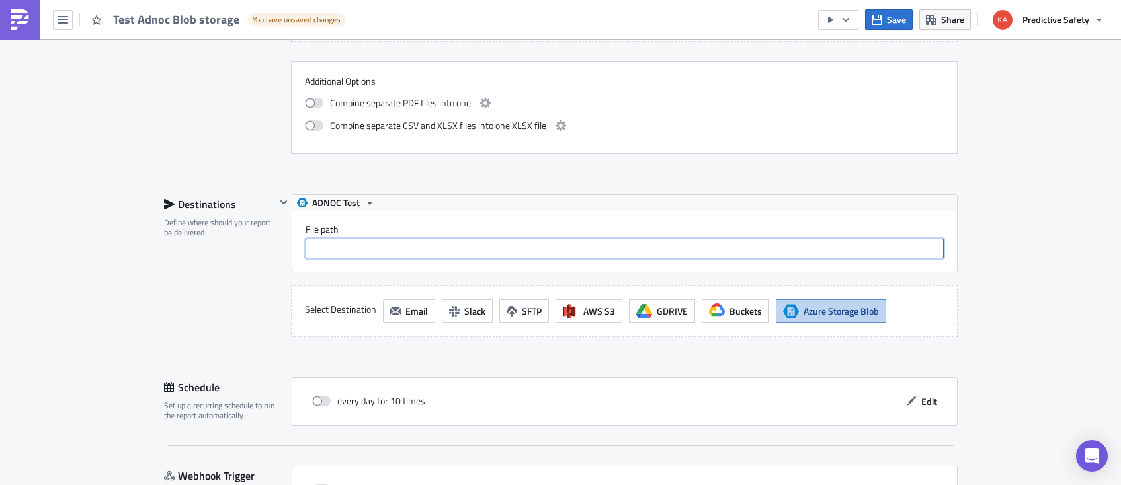
click at [347, 251] on input "File path" at bounding box center [624, 249] width 638 height 20
paste input "sapsprodcentus001"
type input "sapsprodcentus001"
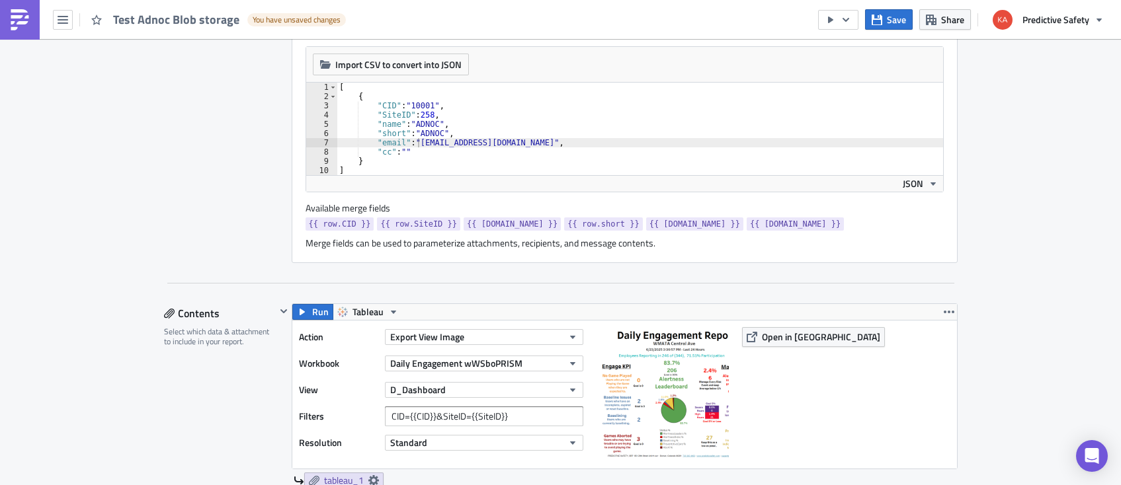
scroll to position [395, 0]
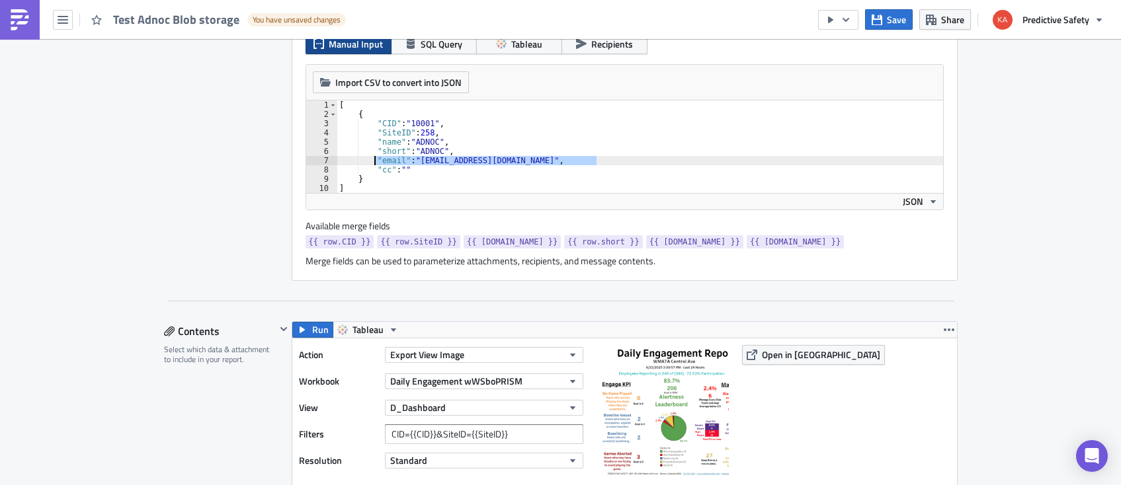
drag, startPoint x: 601, startPoint y: 157, endPoint x: 374, endPoint y: 163, distance: 227.5
click at [374, 163] on div "[ { "CID" : "10001" , "SiteID" : 258 , "name" : "ADNOC" , "short" : "ADNOC" , "…" at bounding box center [640, 156] width 606 height 111
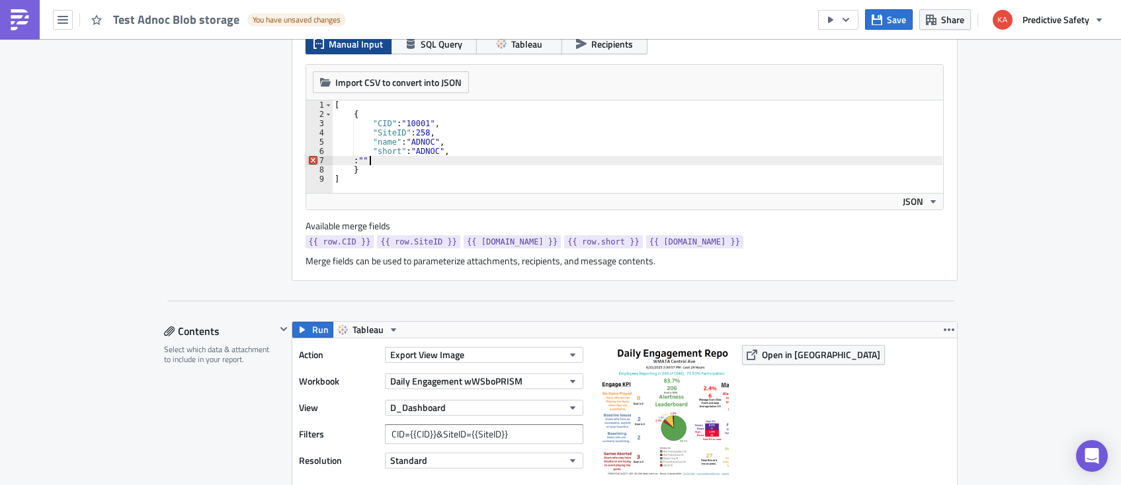
type textarea """"
type textarea "}"
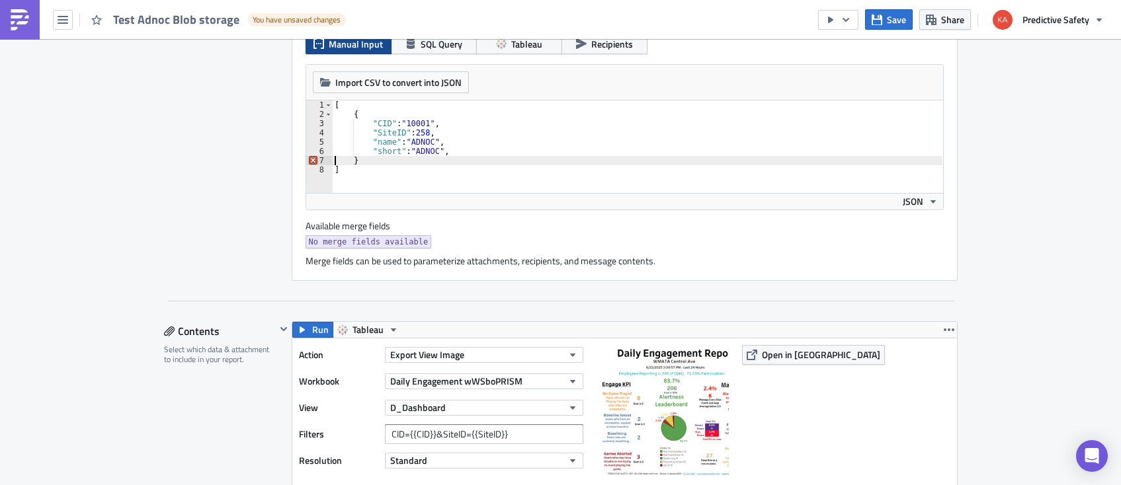
click at [868, 245] on div "No merge fields available" at bounding box center [624, 243] width 638 height 17
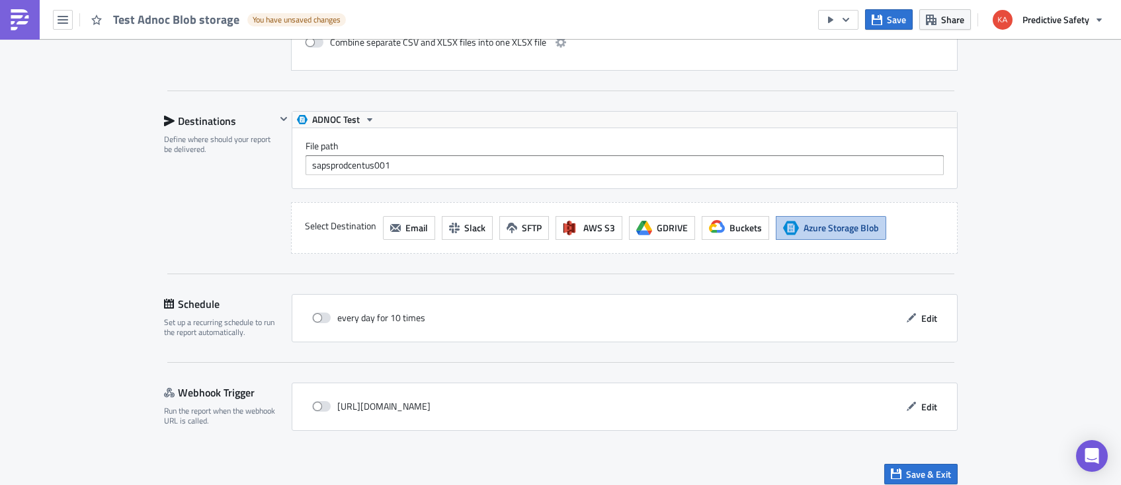
scroll to position [2402, 0]
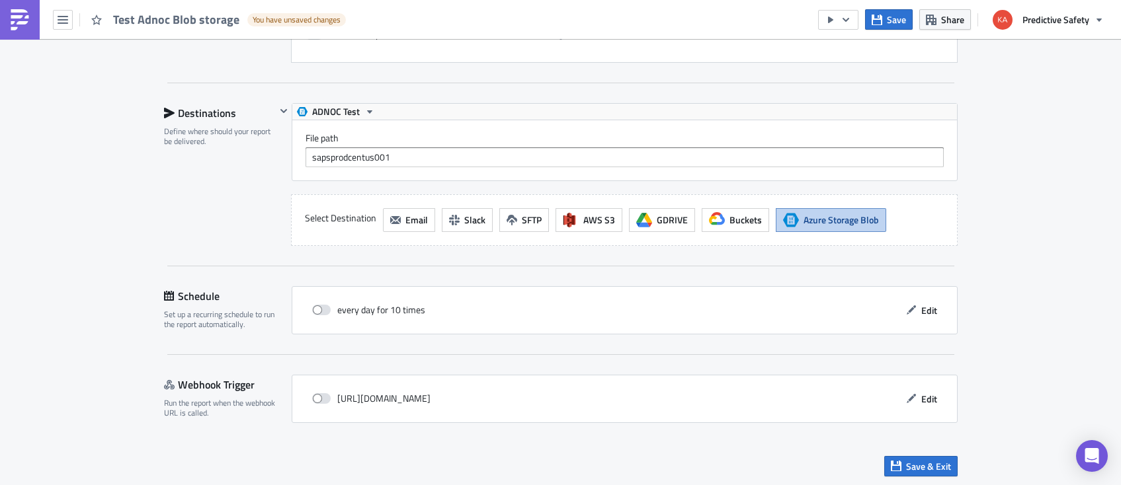
click at [841, 215] on span "Azure Storage Blob" at bounding box center [840, 220] width 75 height 14
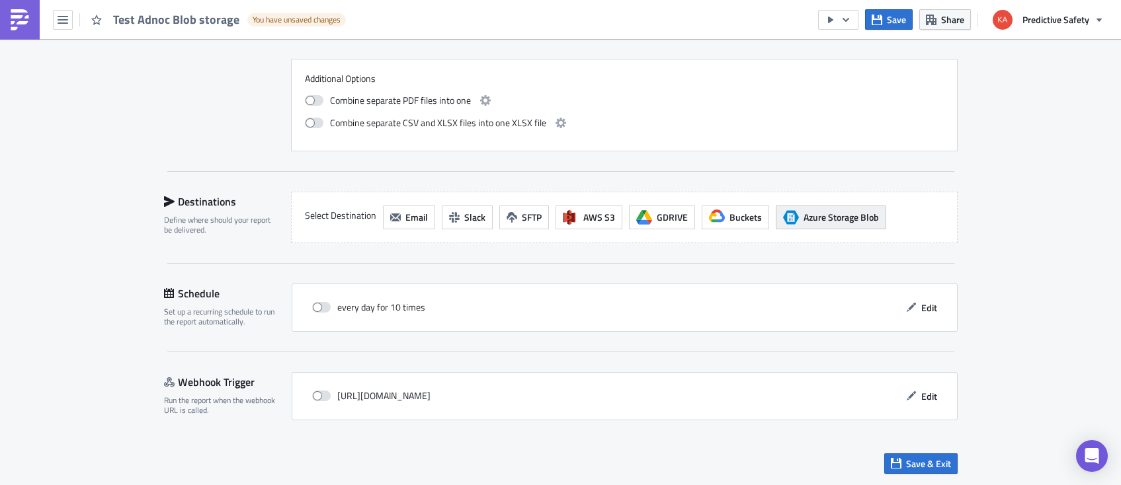
scroll to position [2311, 0]
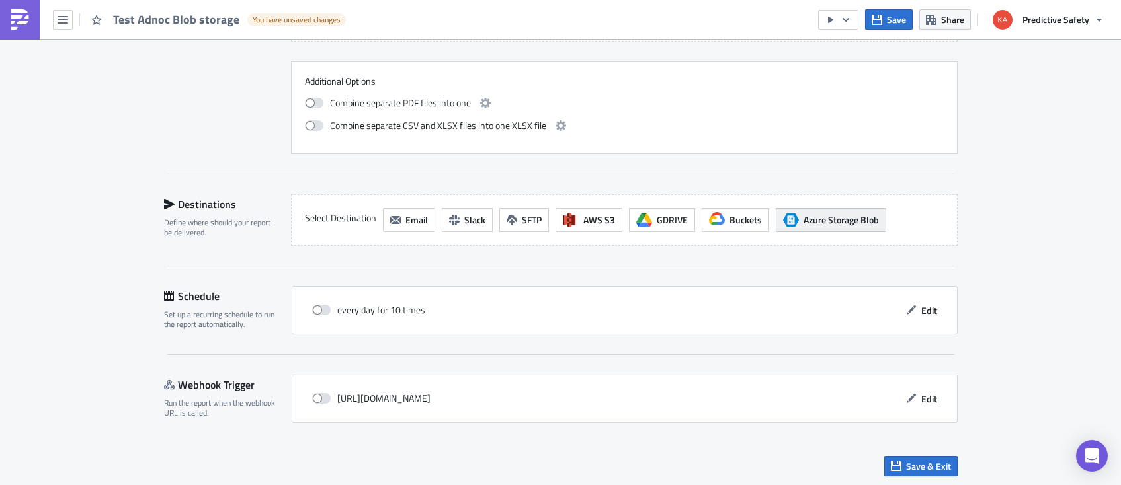
click at [841, 215] on span "Azure Storage Blob" at bounding box center [840, 220] width 75 height 14
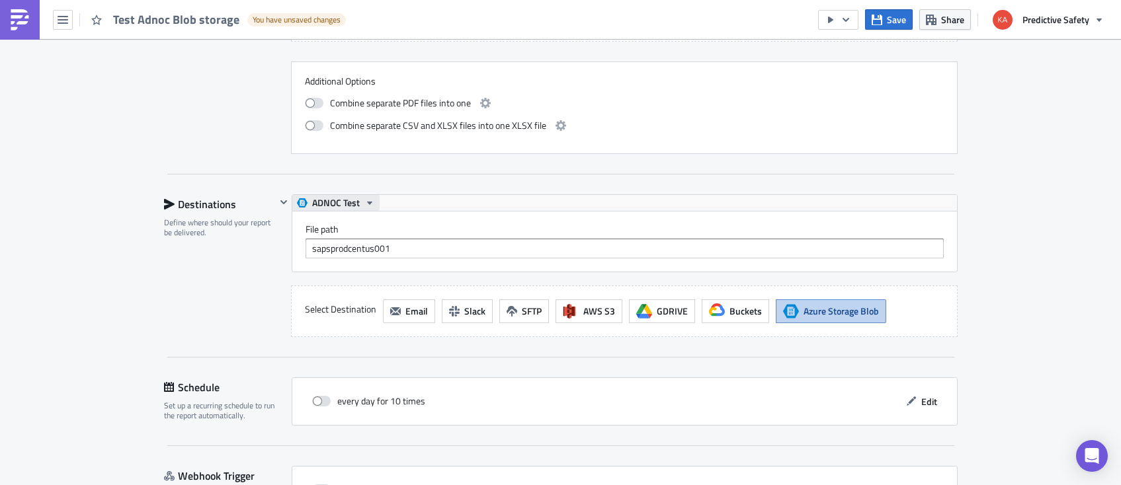
click at [372, 198] on icon "button" at bounding box center [369, 203] width 11 height 11
click at [346, 220] on div "ADNOC Test" at bounding box center [362, 221] width 95 height 13
click at [407, 257] on div "File path sapsprodcentus001" at bounding box center [624, 242] width 665 height 60
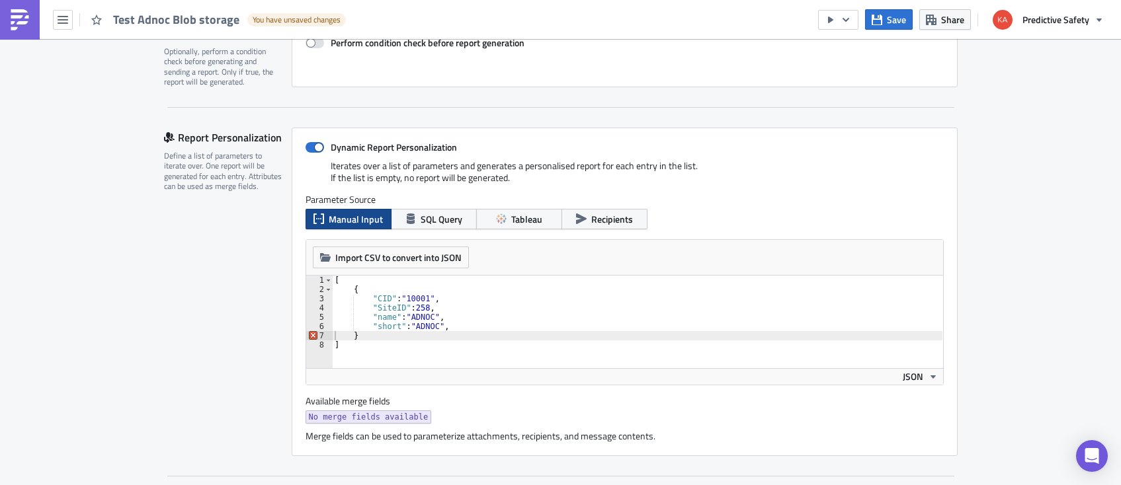
scroll to position [236, 0]
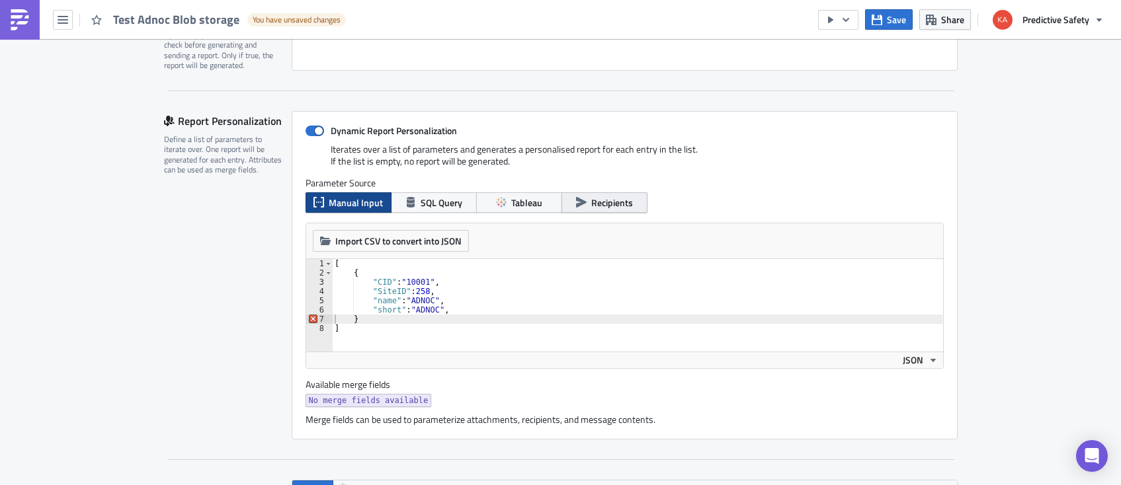
click at [608, 203] on span "Recipients" at bounding box center [612, 203] width 42 height 14
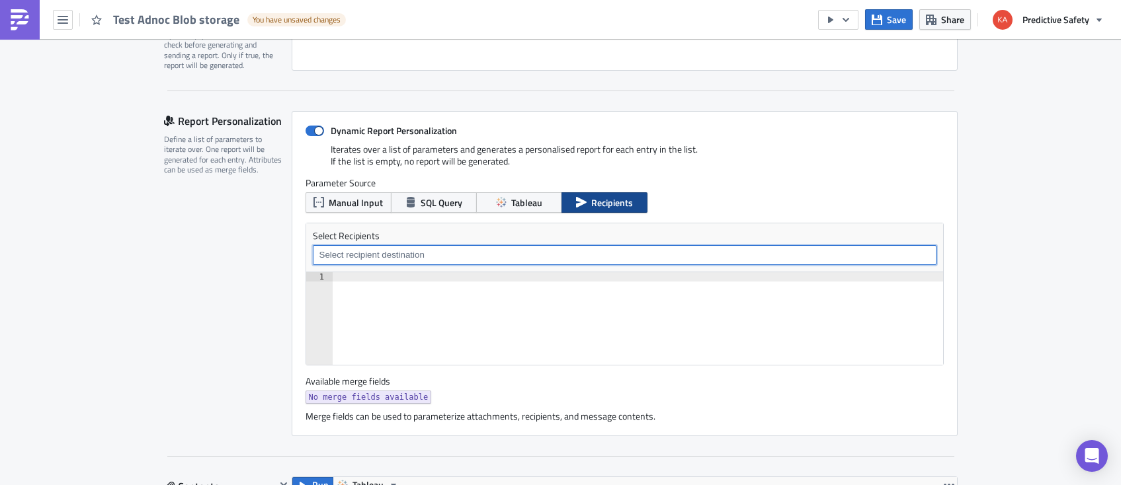
click at [430, 257] on input at bounding box center [624, 255] width 616 height 13
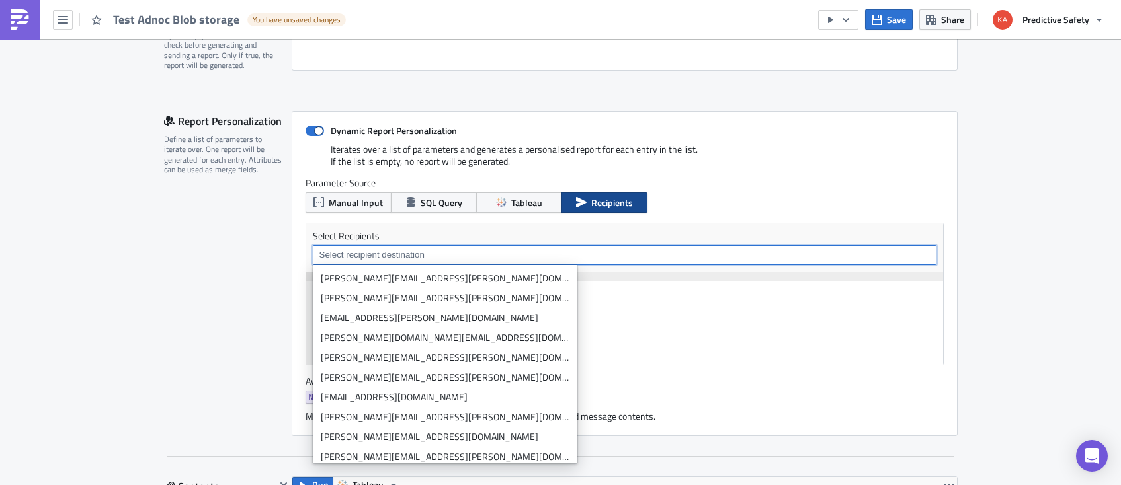
click at [760, 323] on div at bounding box center [650, 327] width 637 height 111
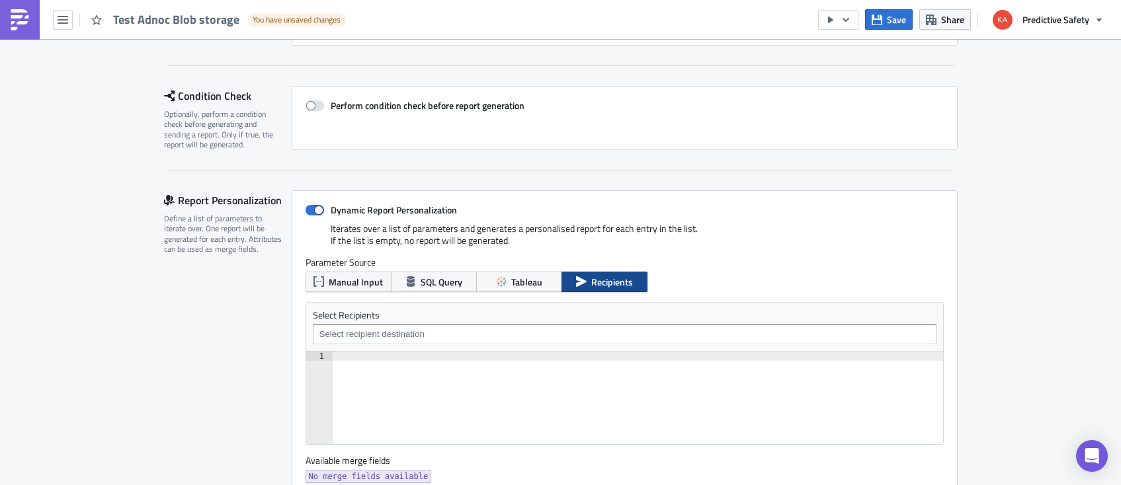
scroll to position [153, 0]
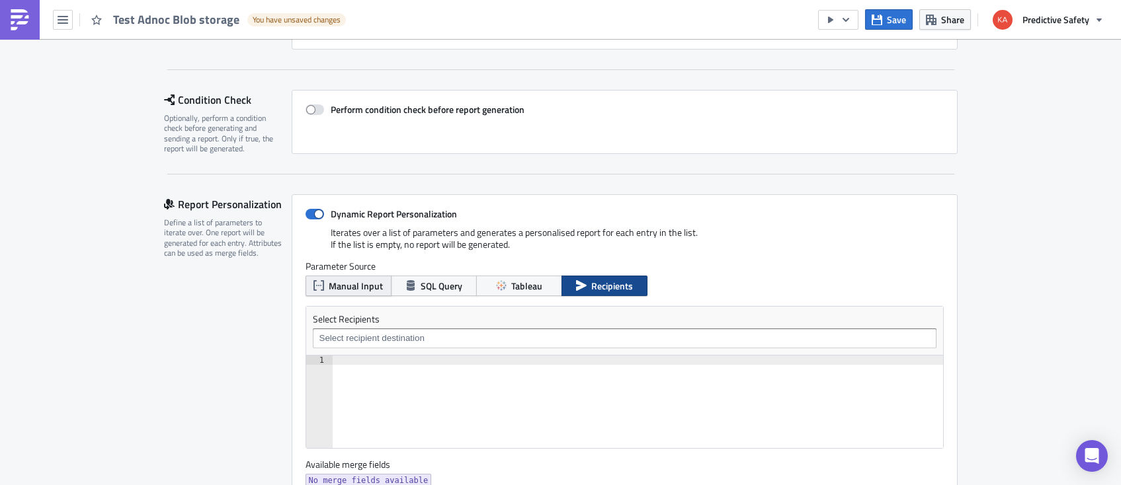
click at [339, 284] on span "Manual Input" at bounding box center [356, 286] width 54 height 14
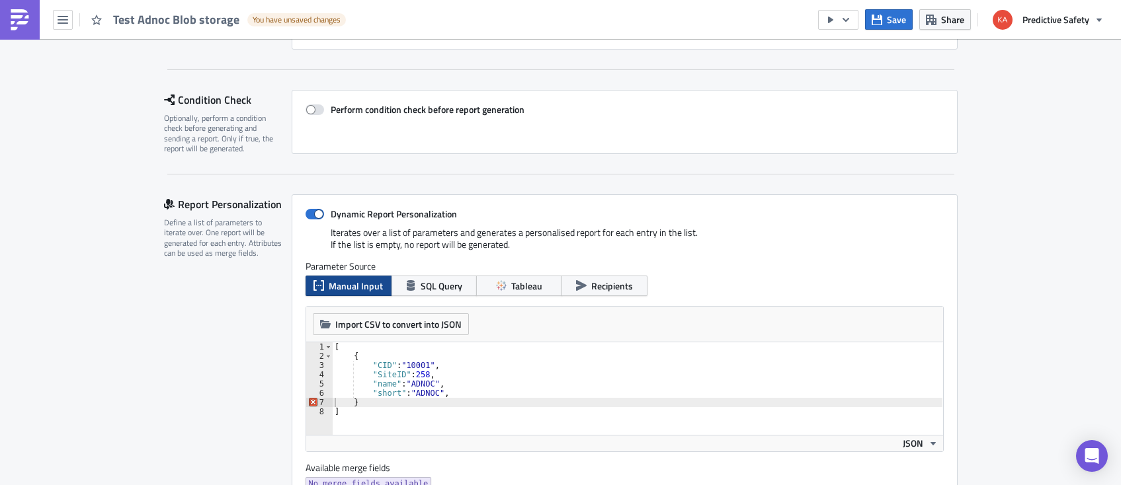
click at [413, 416] on div "[ { "CID" : "10001" , "SiteID" : 258 , "name" : "ADNOC" , "short" : "ADNOC" , }…" at bounding box center [637, 398] width 610 height 111
click at [444, 393] on div "[ { "CID" : "10001" , "SiteID" : 258 , "name" : "ADNOC" , "short" : "ADNOC" , }…" at bounding box center [637, 398] width 610 height 111
type textarea ""short": "ADNOC""
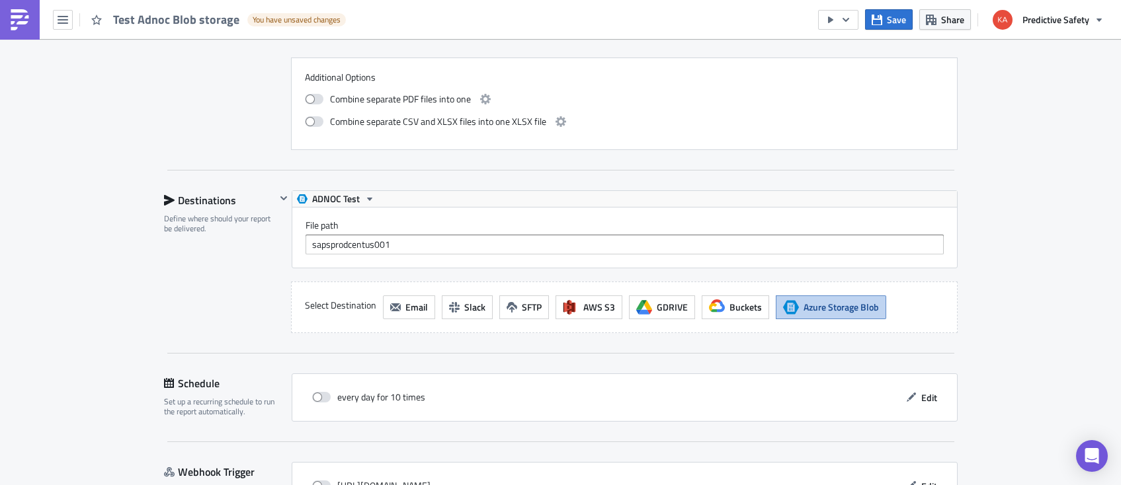
scroll to position [2319, 0]
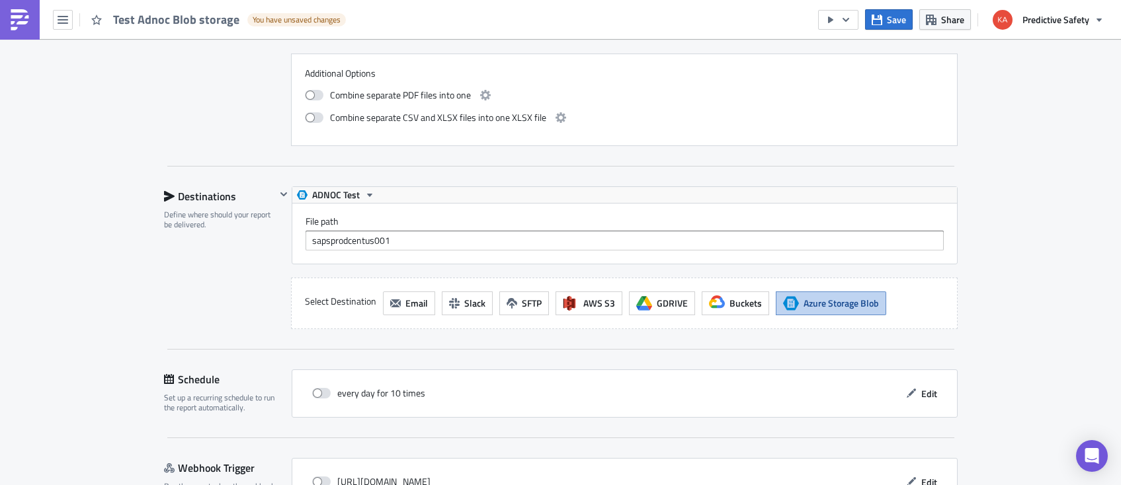
click at [835, 300] on span "Azure Storage Blob" at bounding box center [840, 303] width 75 height 14
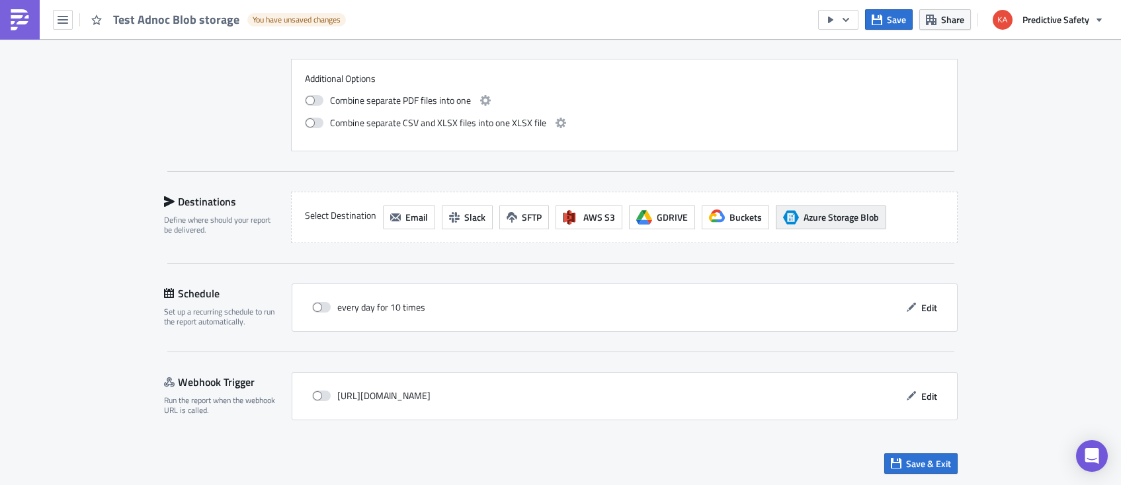
scroll to position [2311, 0]
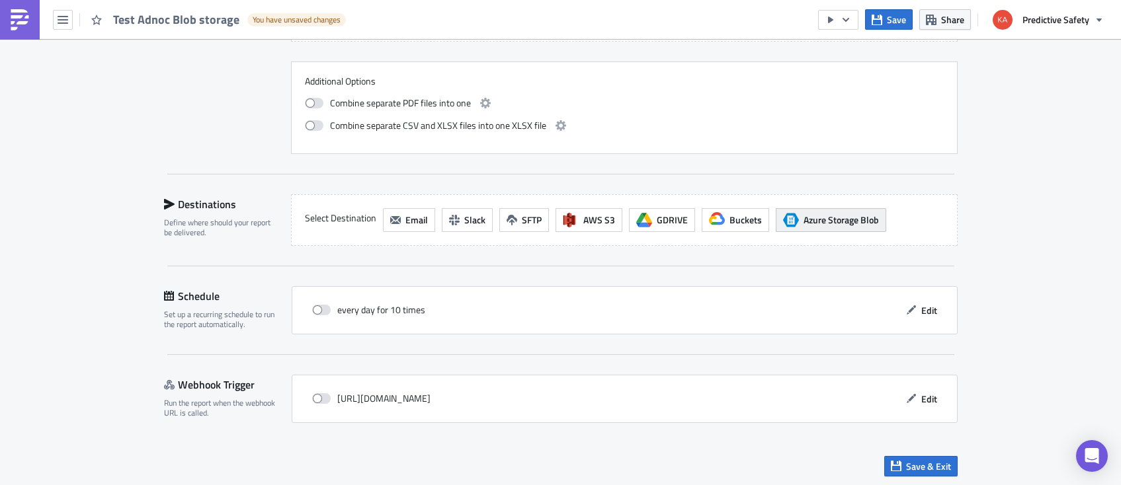
click at [830, 216] on span "Azure Storage Blob" at bounding box center [840, 220] width 75 height 14
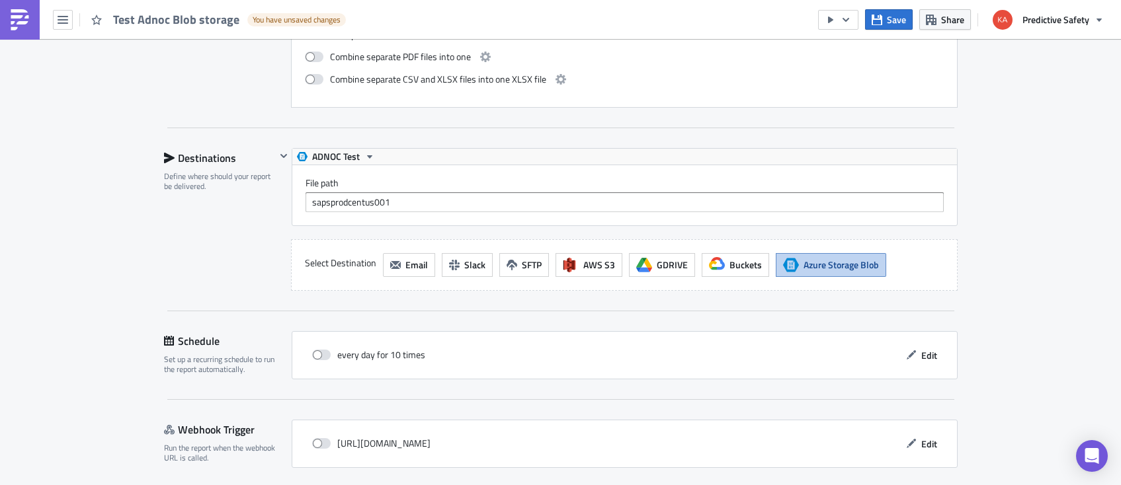
scroll to position [2402, 0]
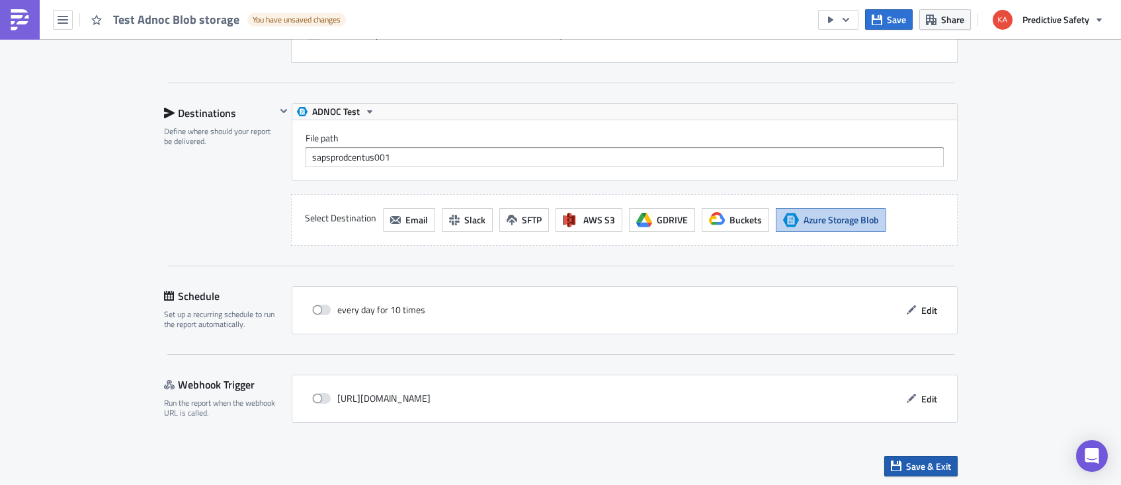
click at [920, 465] on span "Save & Exit" at bounding box center [928, 467] width 45 height 14
